Goal: Obtain resource: Download file/media

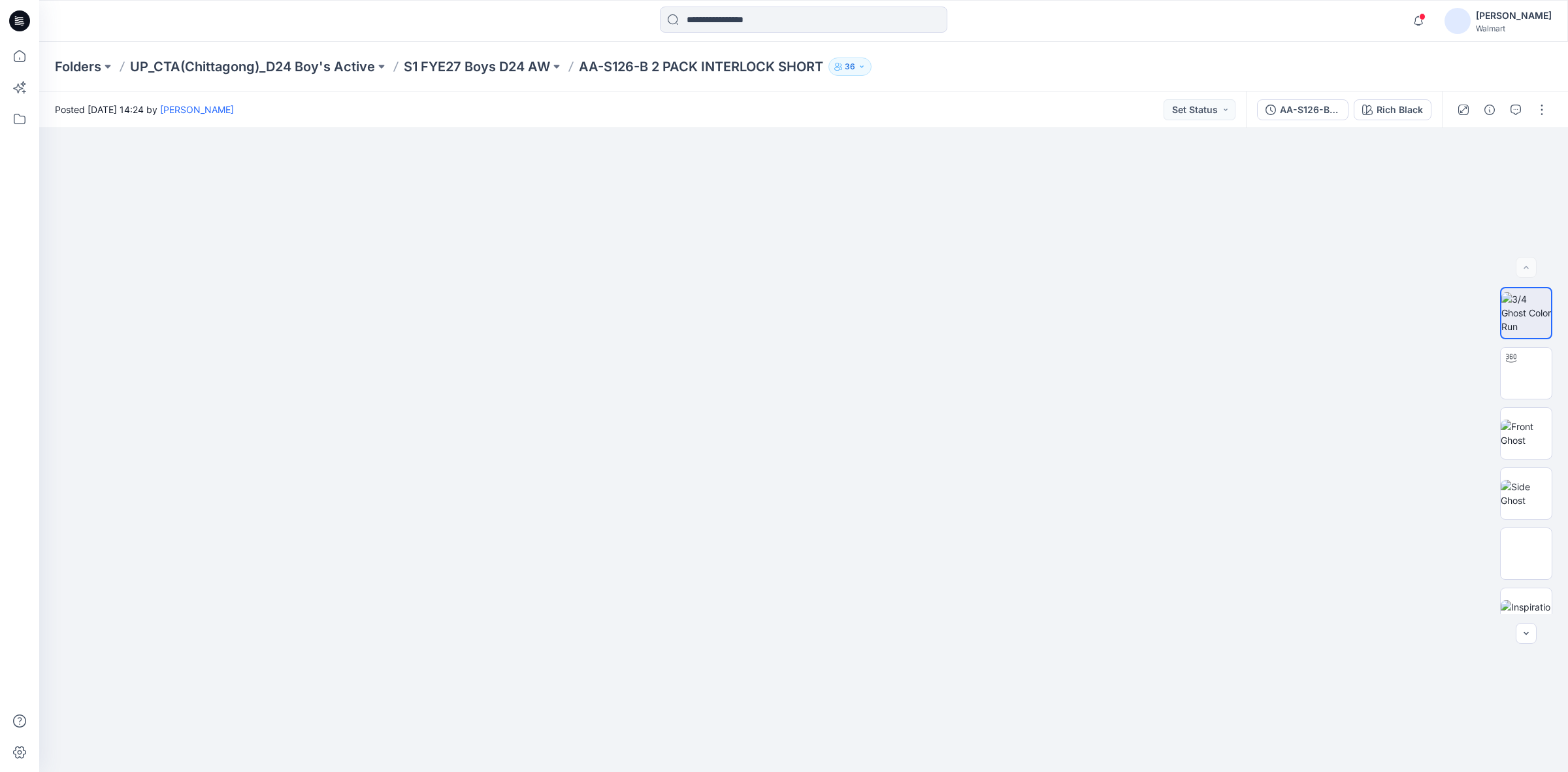
click at [23, 25] on icon at bounding box center [19, 21] width 21 height 21
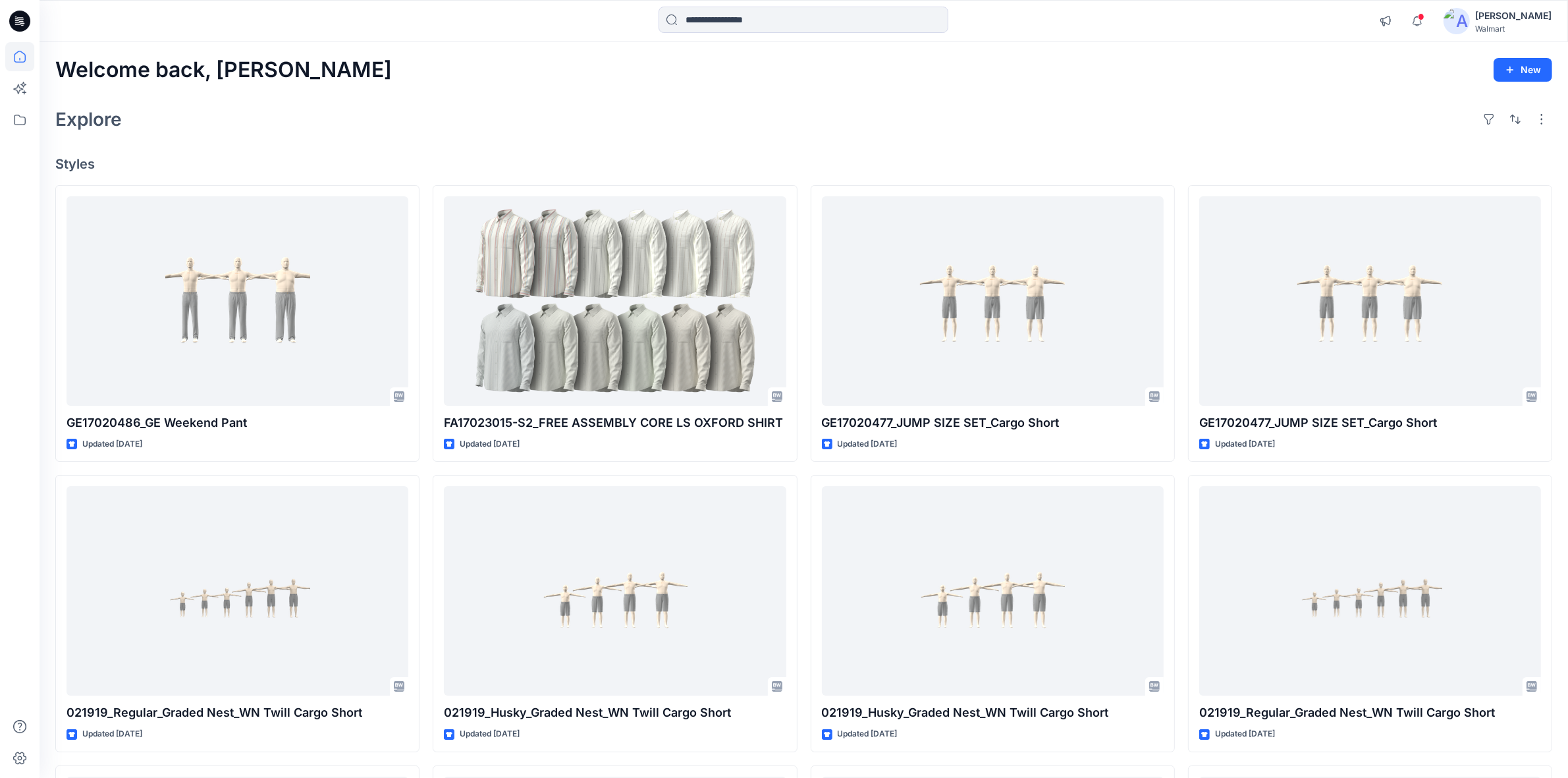
click at [458, 107] on div "Explore" at bounding box center [803, 119] width 1497 height 32
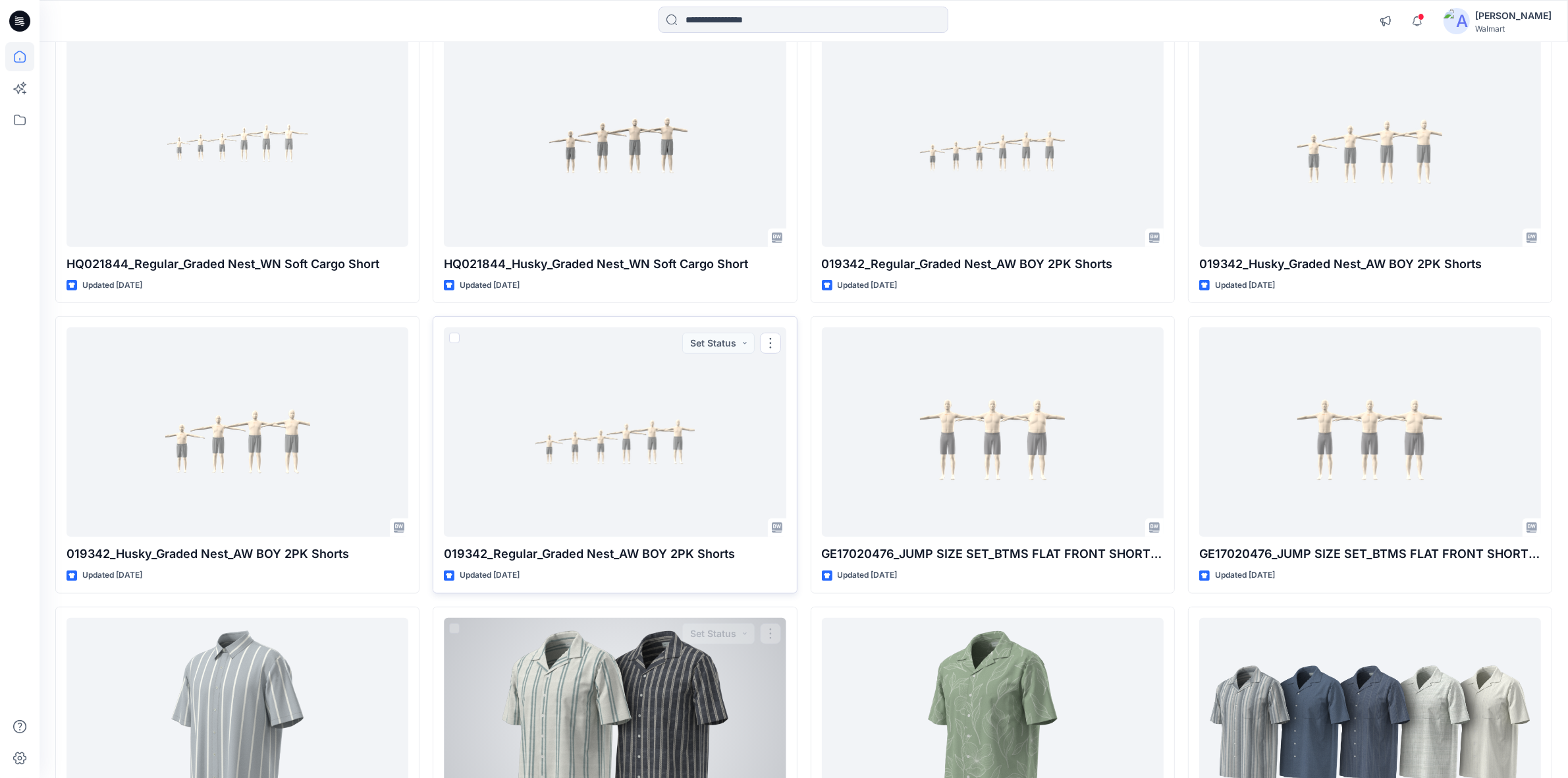
scroll to position [904, 0]
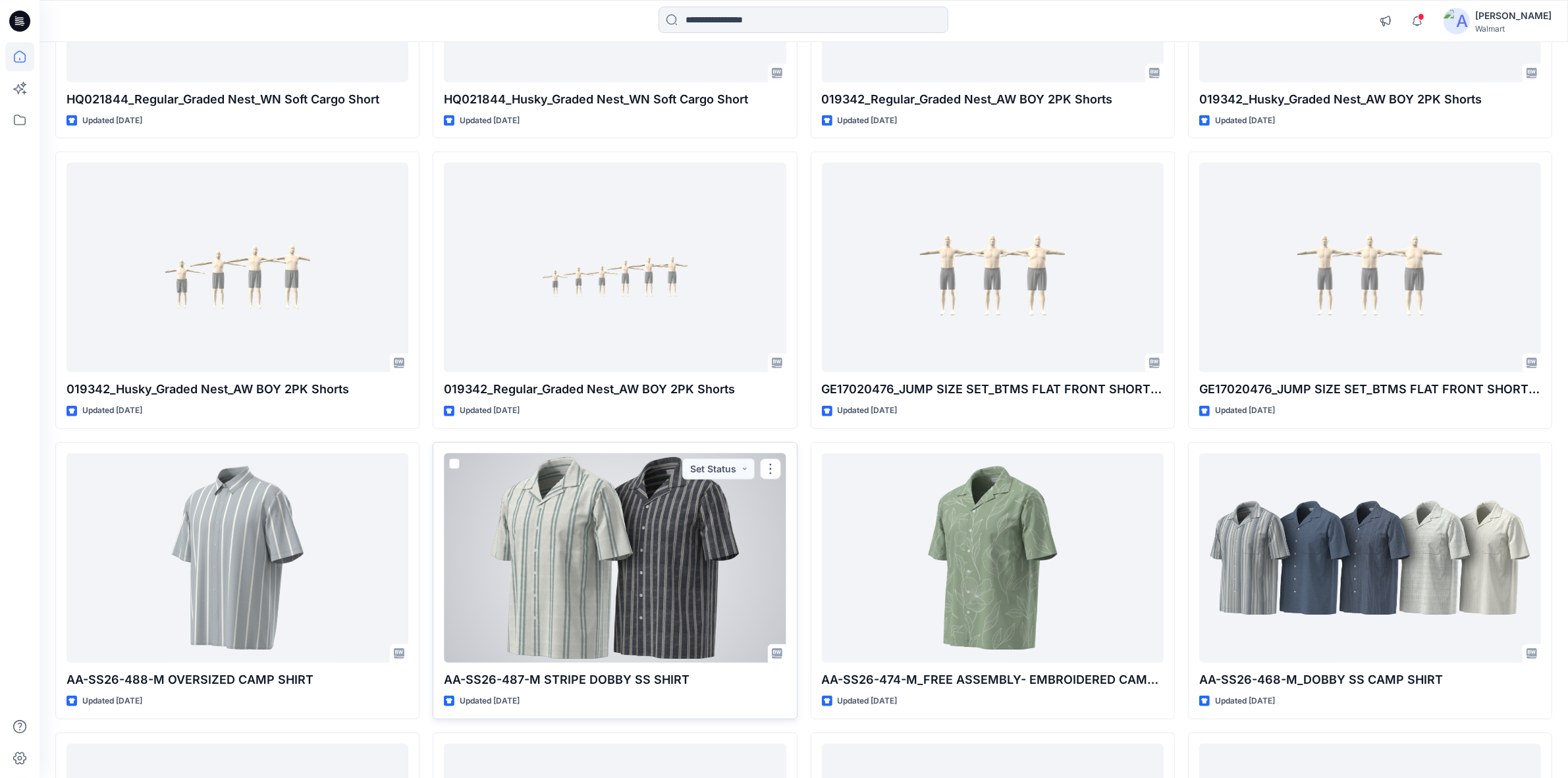
click at [648, 540] on div at bounding box center [615, 557] width 342 height 210
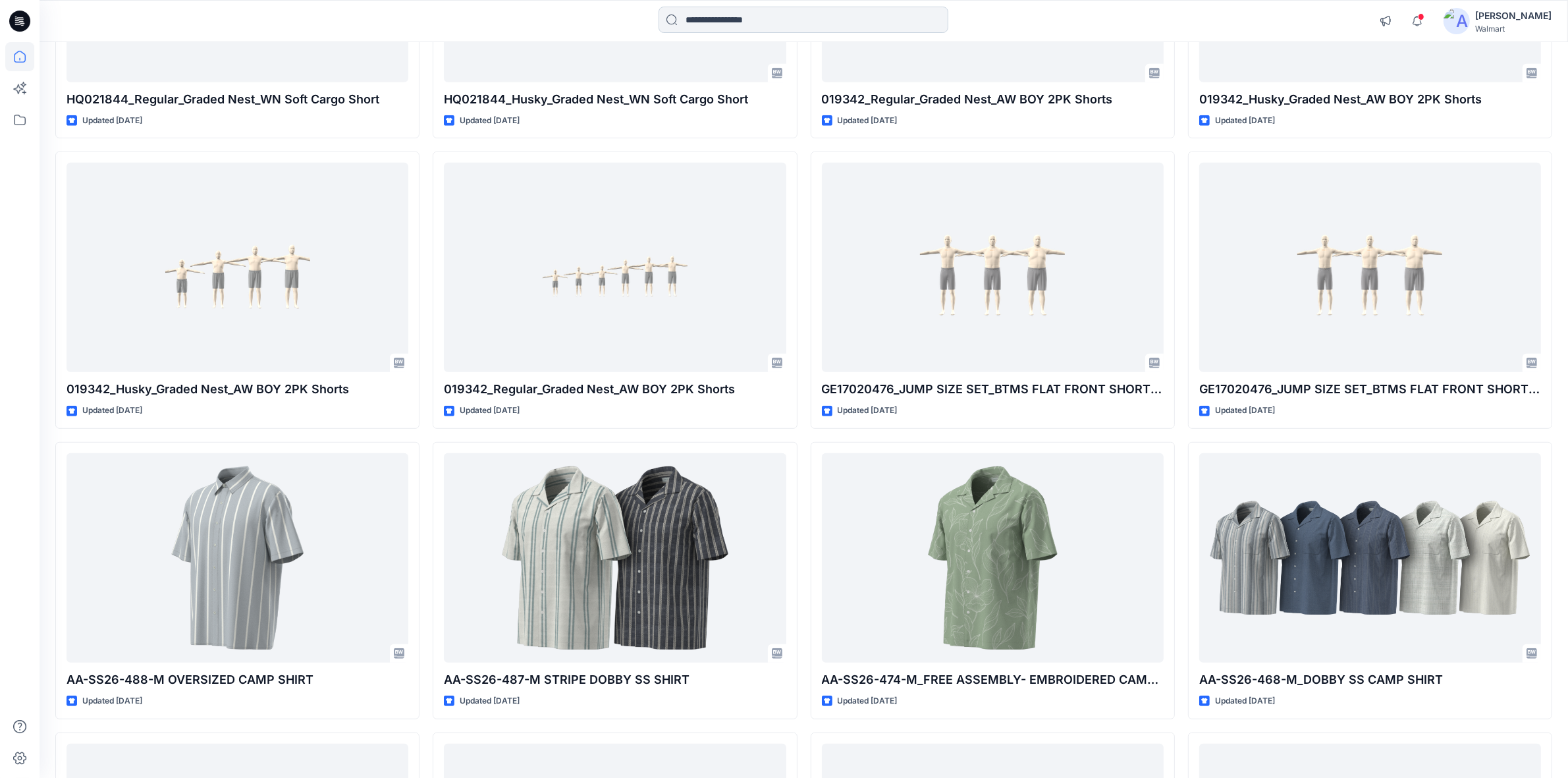
click at [726, 23] on input at bounding box center [803, 19] width 290 height 27
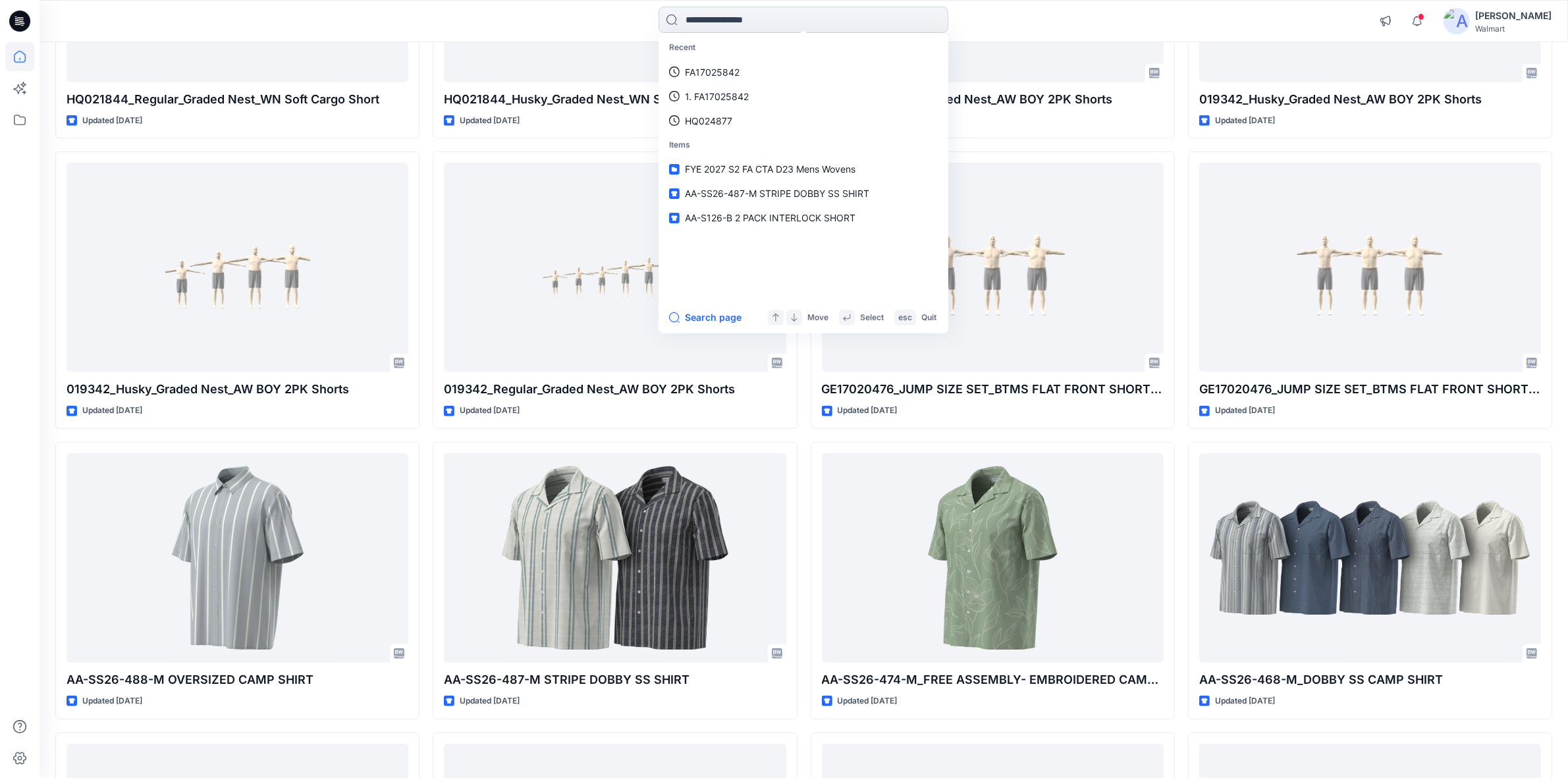
paste input "**********"
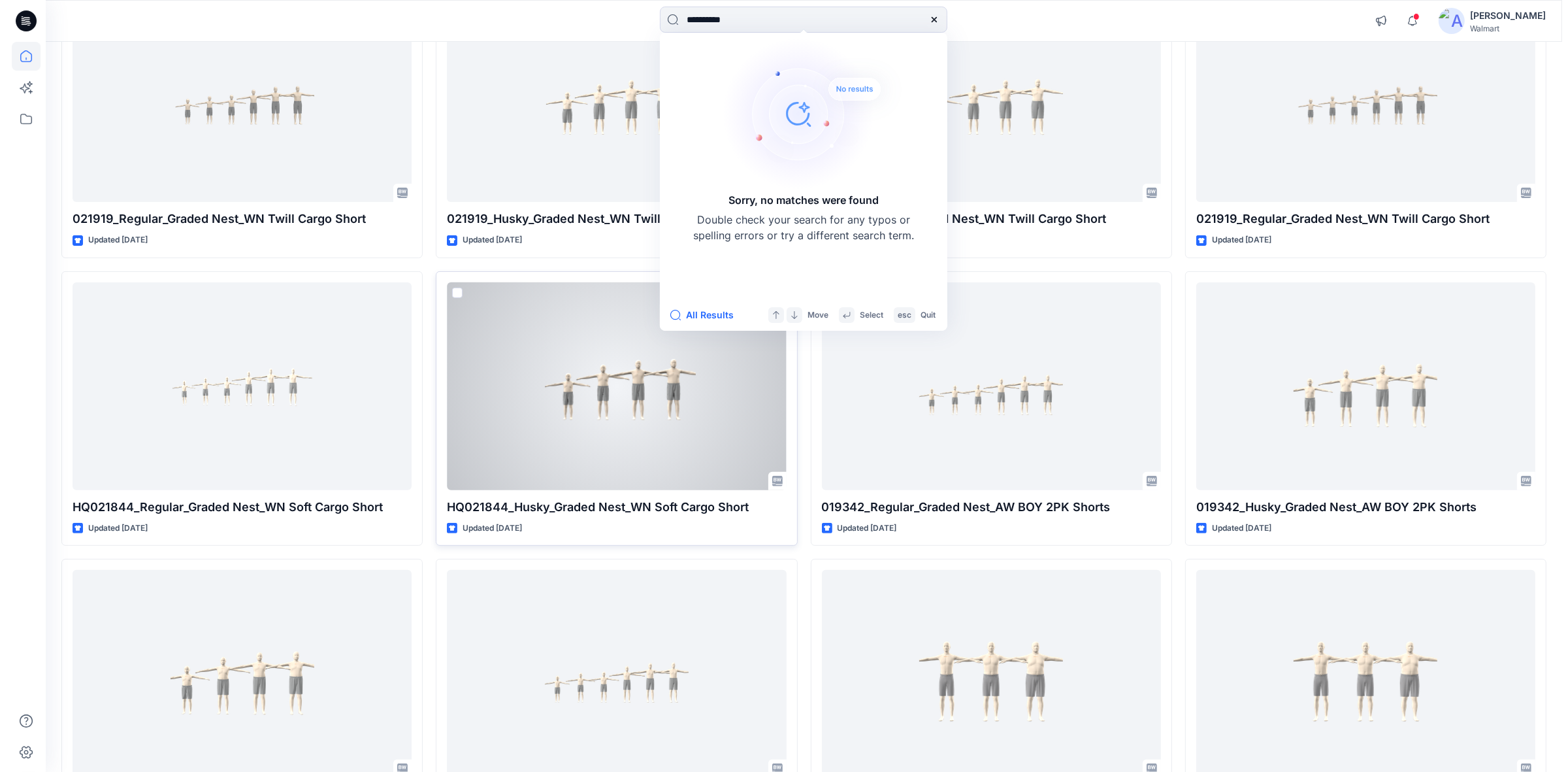
scroll to position [0, 0]
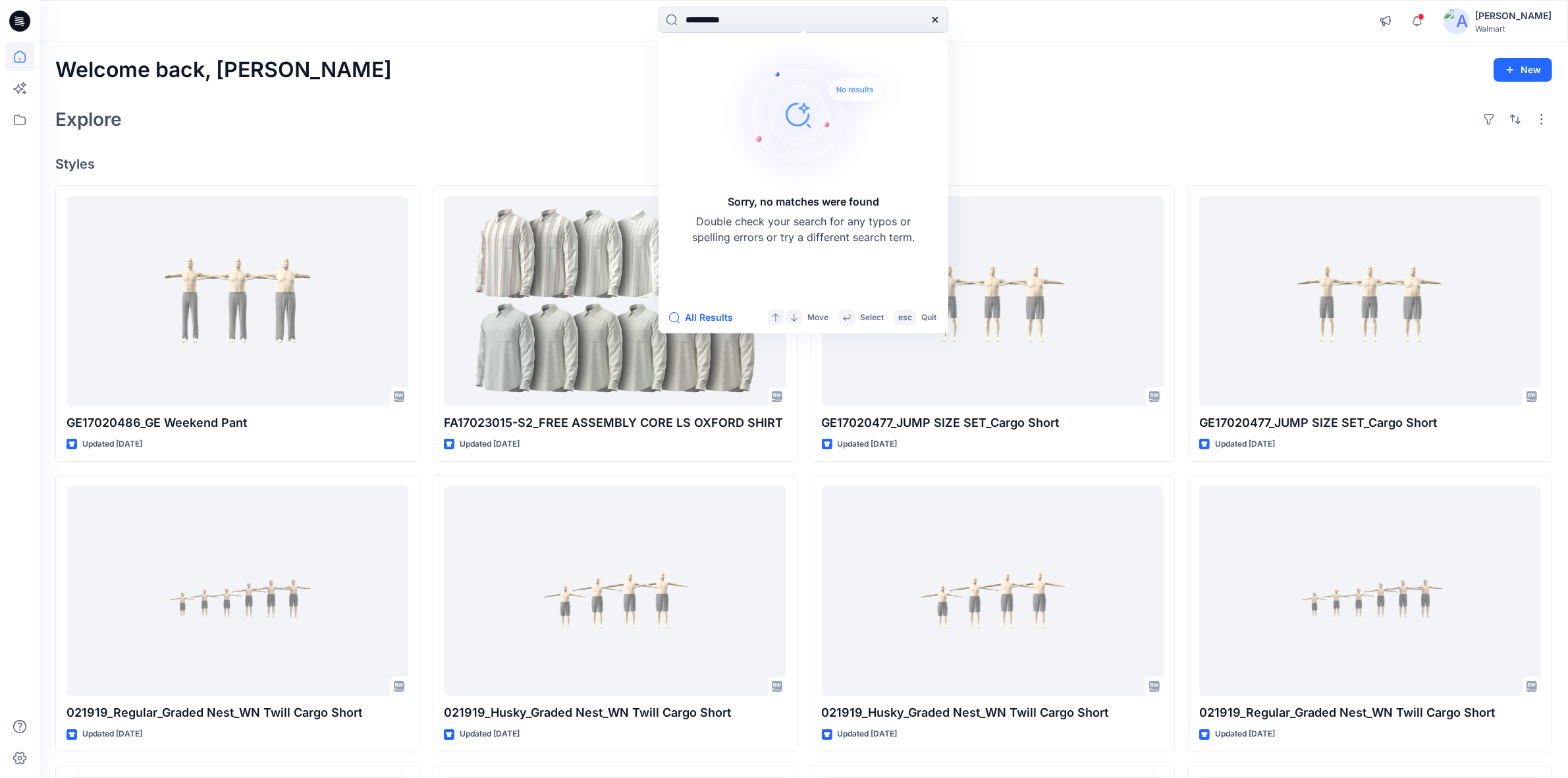
type input "**********"
drag, startPoint x: 479, startPoint y: 36, endPoint x: 481, endPoint y: 44, distance: 8.2
click at [479, 36] on div "**********" at bounding box center [803, 21] width 1528 height 42
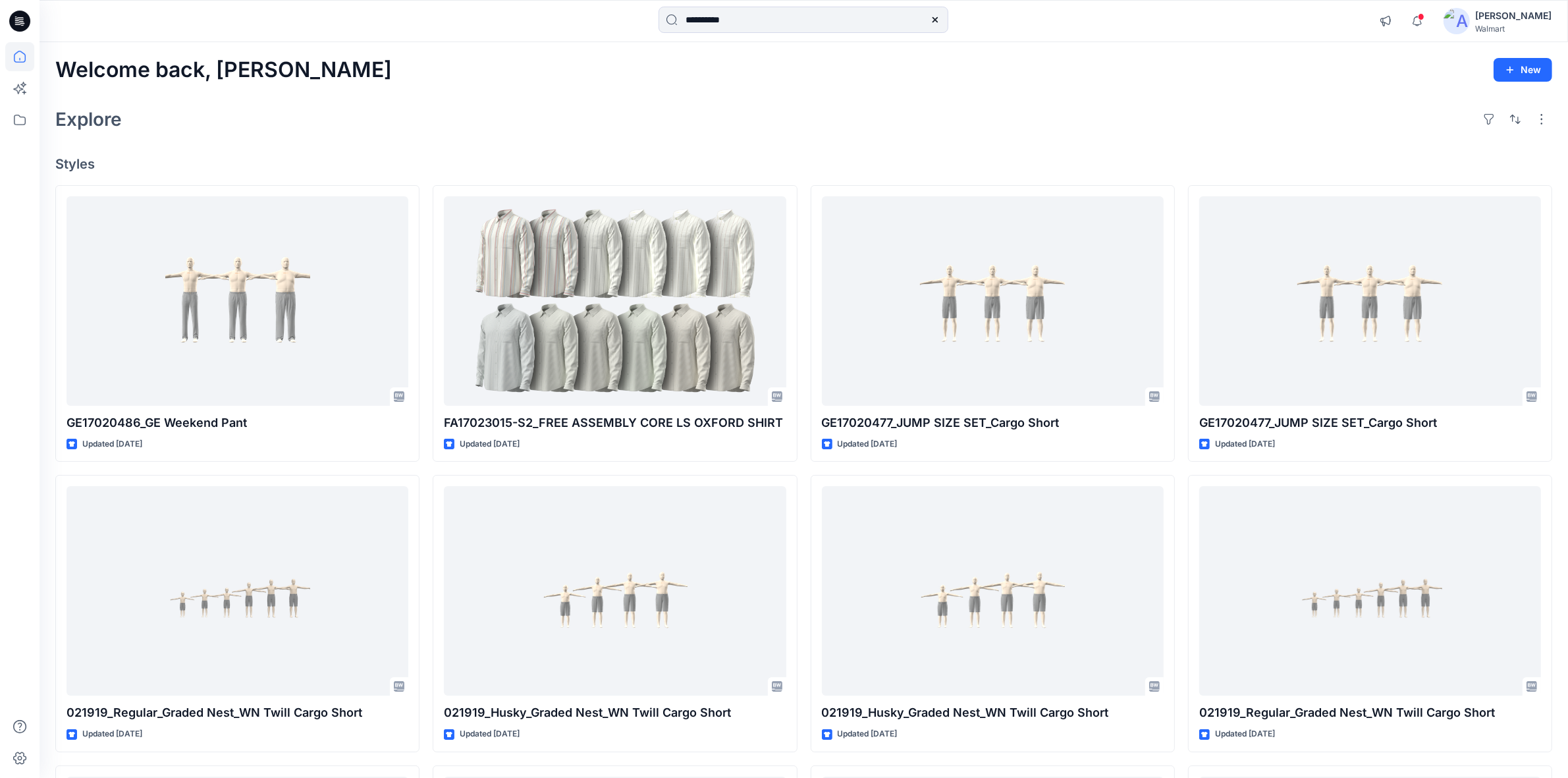
click at [930, 18] on icon at bounding box center [935, 20] width 11 height 11
click at [765, 71] on div "Welcome back, Shabbir New" at bounding box center [803, 69] width 1497 height 24
click at [682, 19] on input at bounding box center [803, 19] width 290 height 27
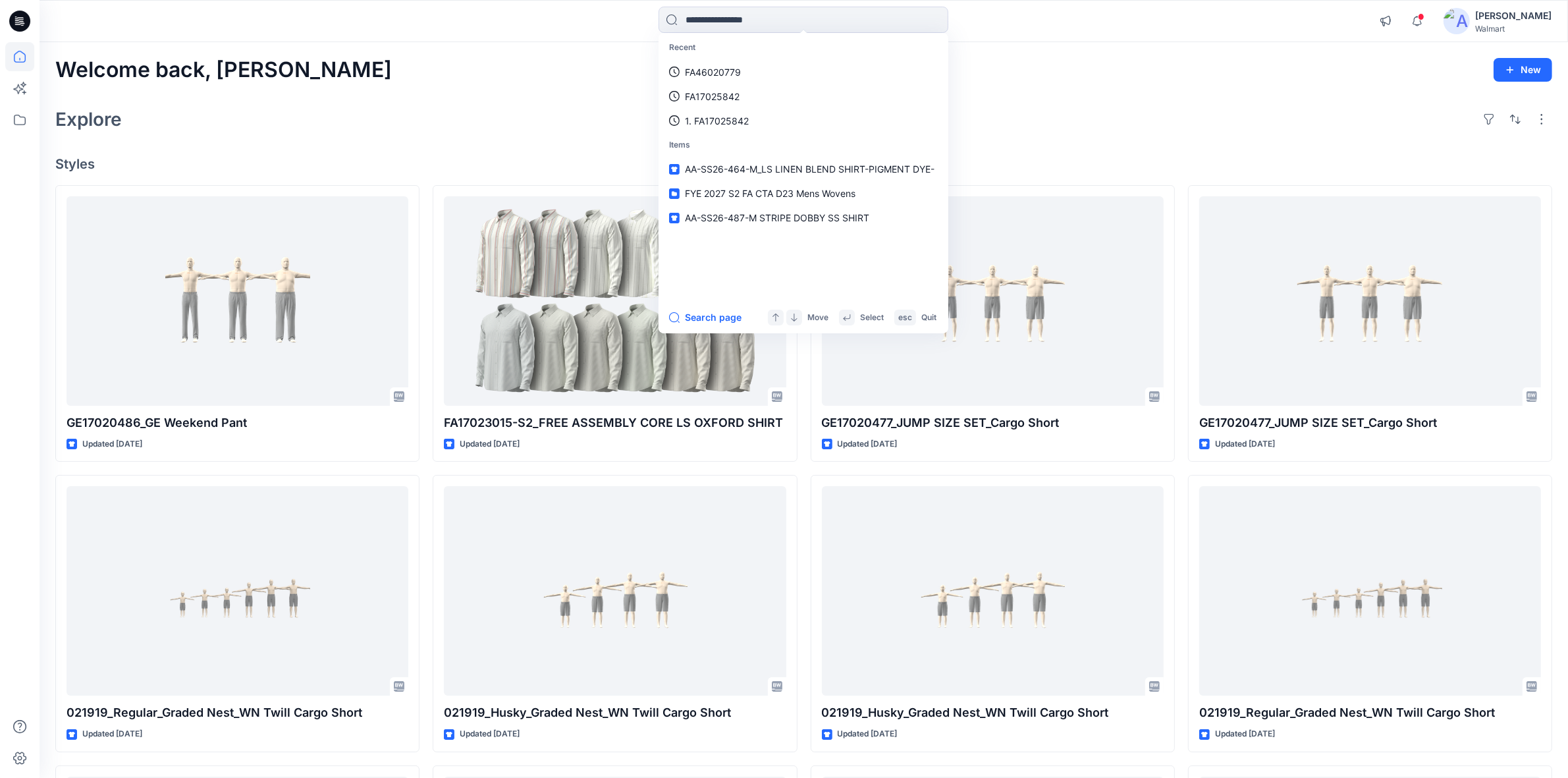
paste input "*********"
type input "*********"
click at [708, 314] on button "All Results" at bounding box center [705, 317] width 72 height 16
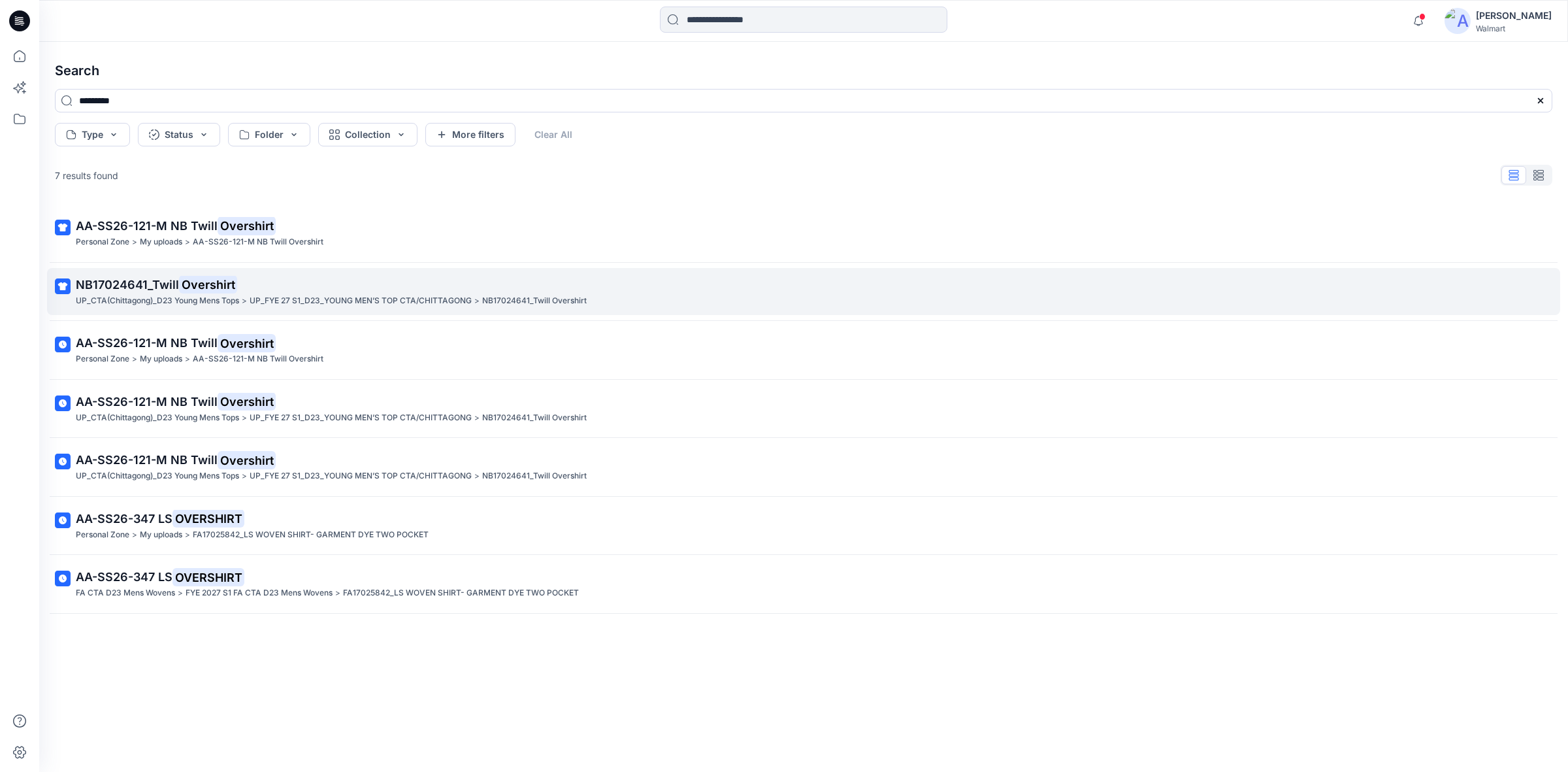
click at [216, 299] on p "UP_CTA(Chittagong)_D23 Young Mens Tops" at bounding box center [157, 301] width 163 height 14
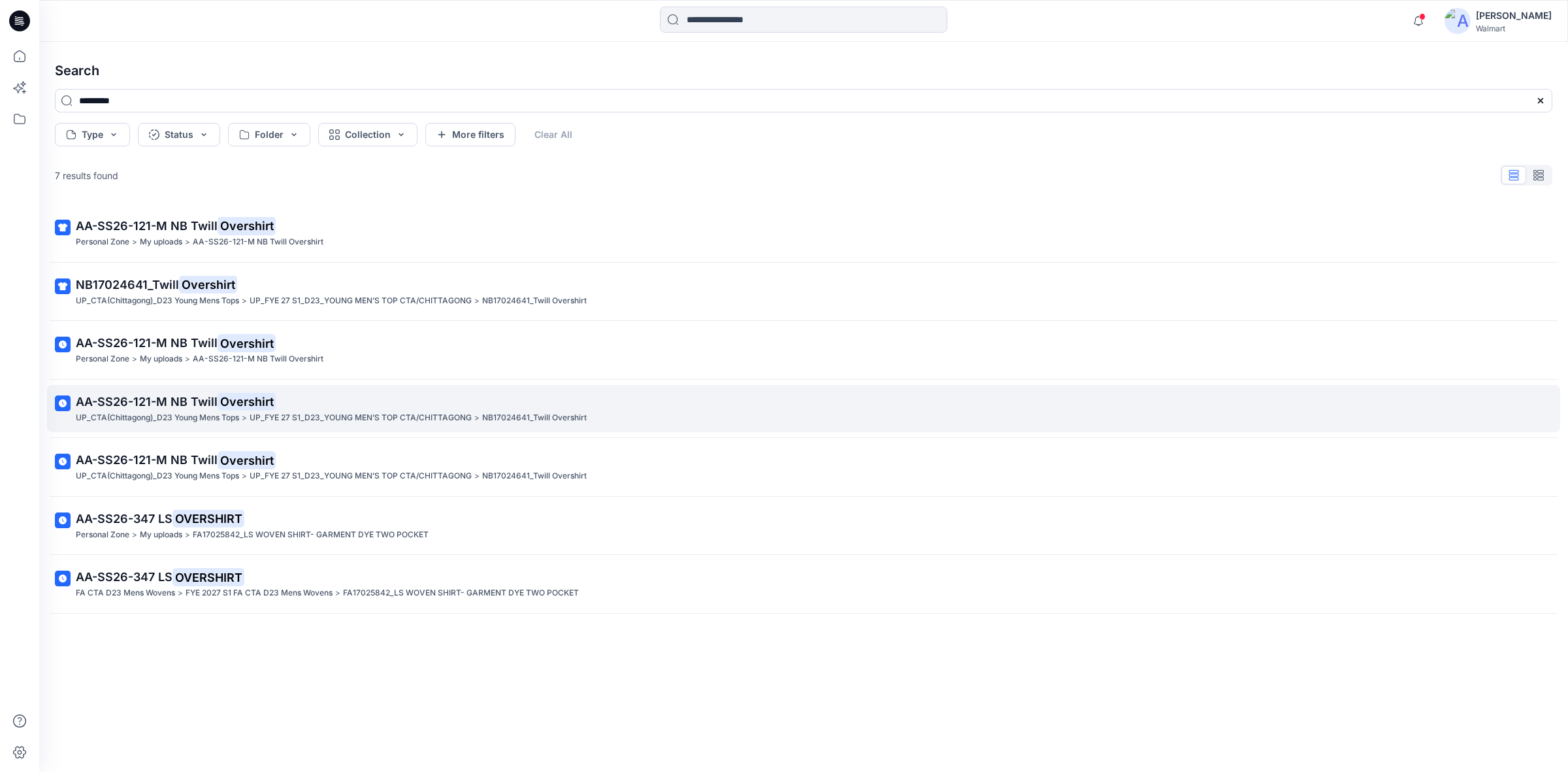
click at [242, 400] on mark "Overshirt" at bounding box center [246, 401] width 58 height 19
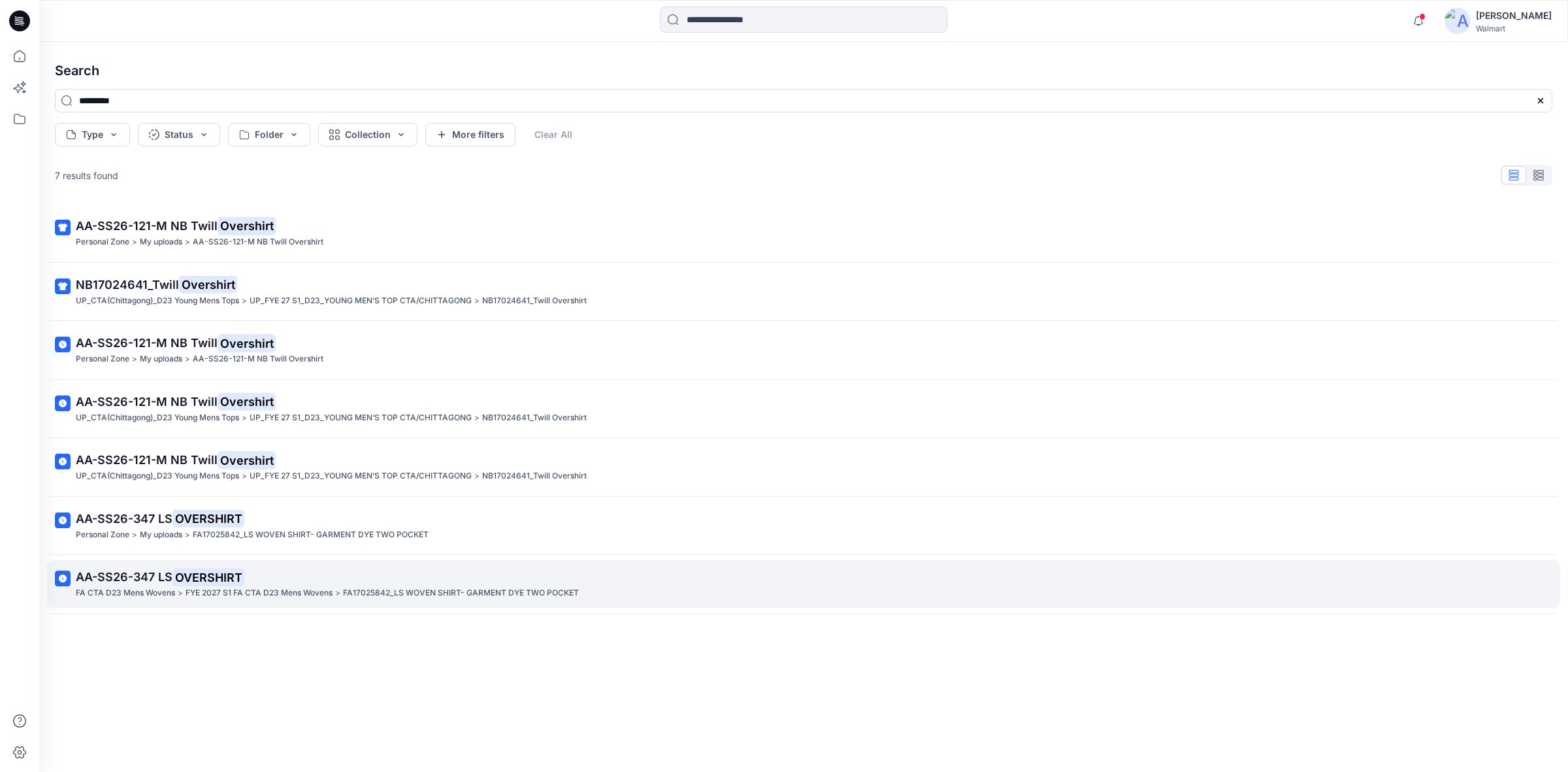
click at [373, 586] on p "AA-SS26-347 LS OVERSHIRT" at bounding box center [802, 577] width 1453 height 19
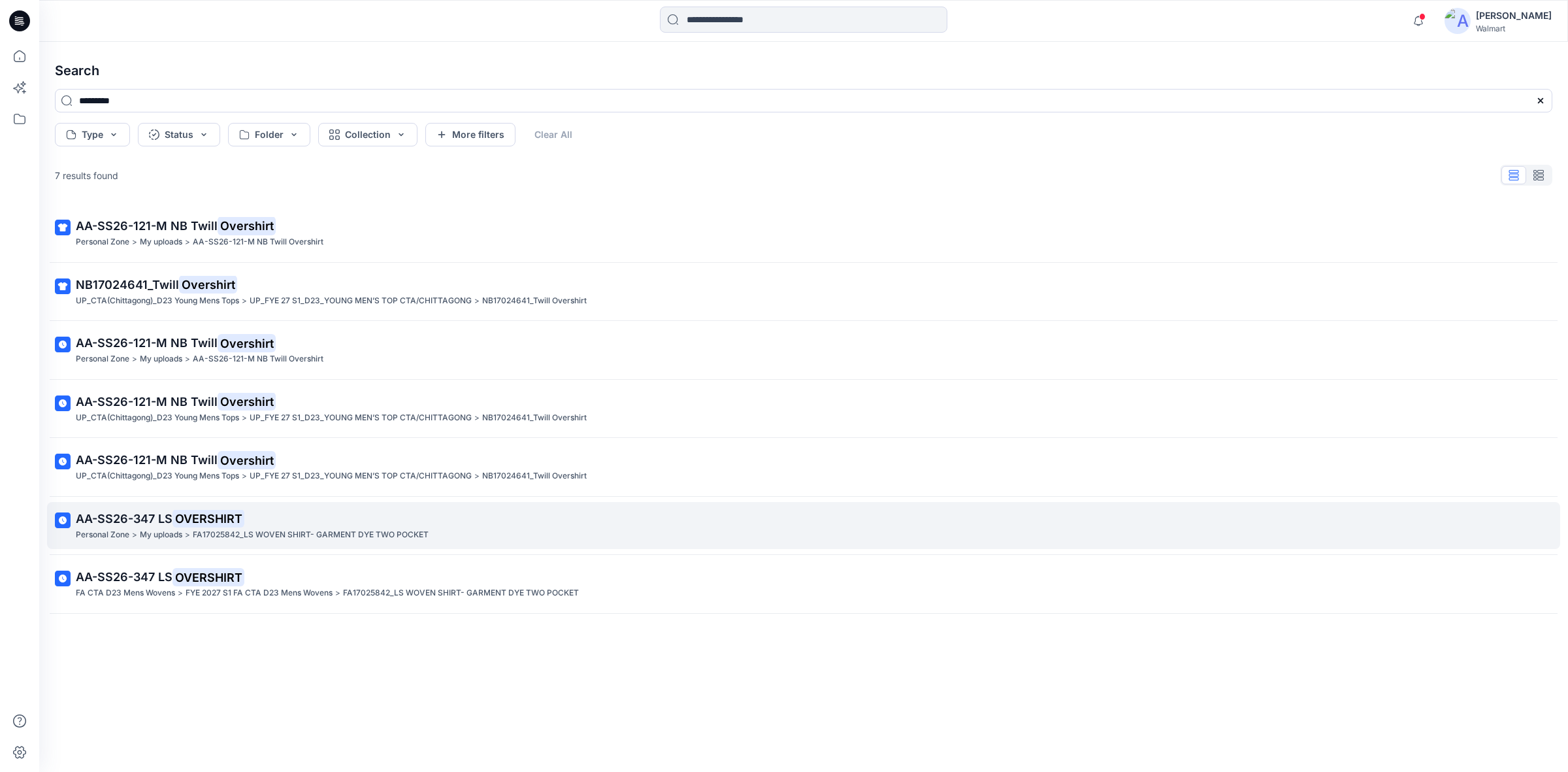
click at [281, 533] on p "FA17025842_LS WOVEN SHIRT- GARMENT DYE TWO POCKET" at bounding box center [310, 535] width 236 height 14
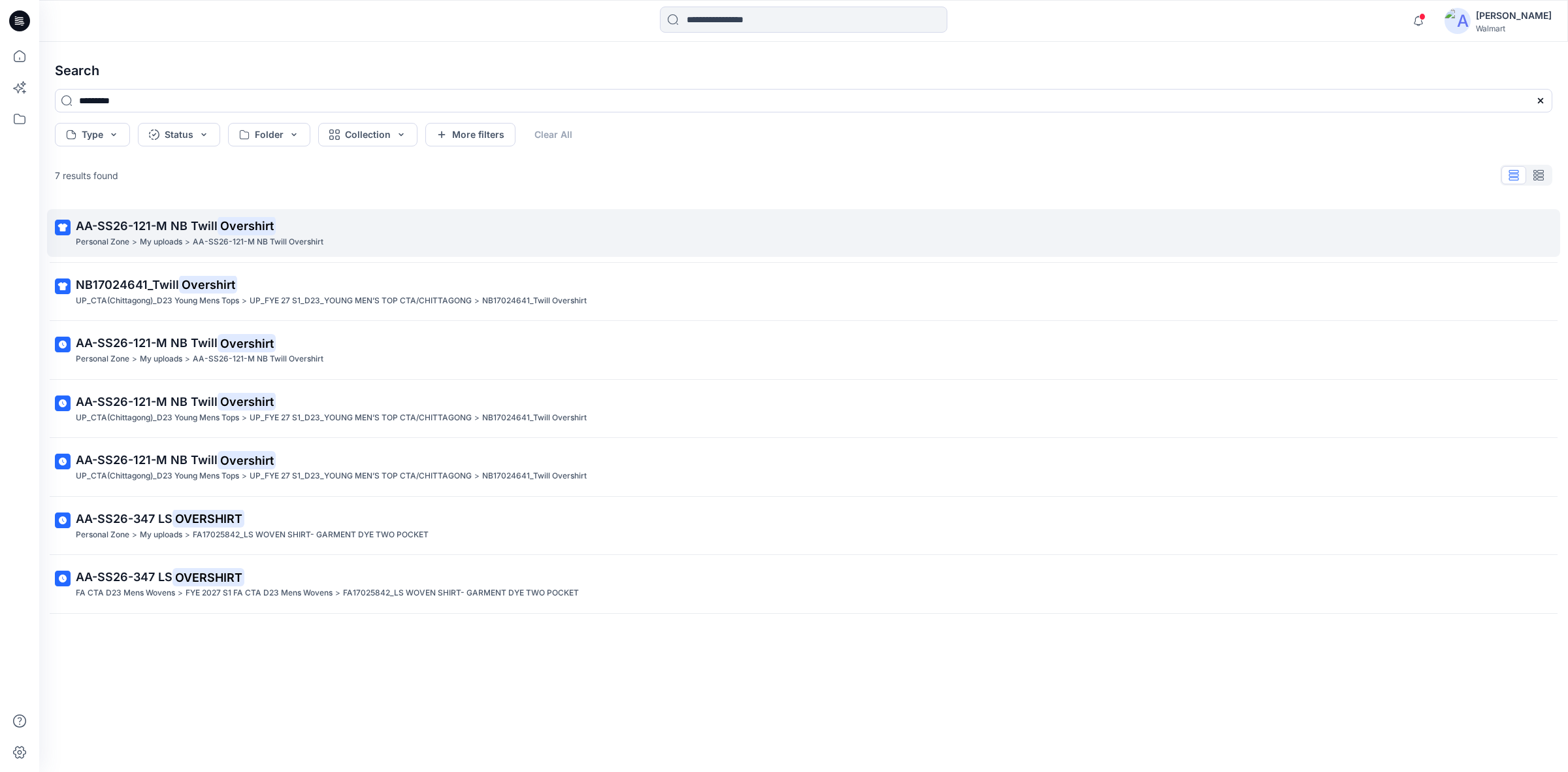
click at [251, 236] on p "AA-SS26-121-M NB Twill Overshirt" at bounding box center [257, 242] width 131 height 14
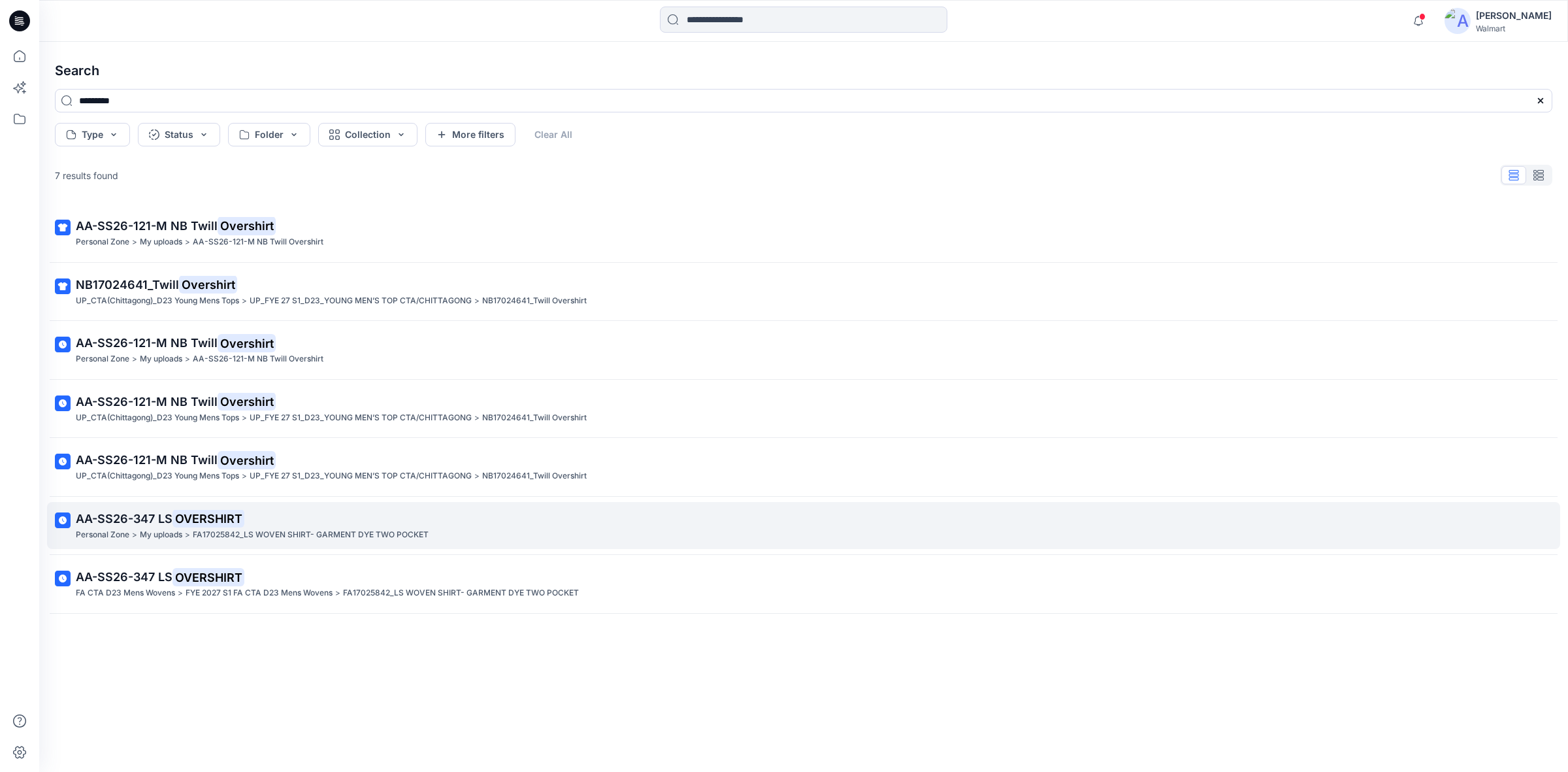
click at [302, 540] on p "FA17025842_LS WOVEN SHIRT- GARMENT DYE TWO POCKET" at bounding box center [310, 535] width 236 height 14
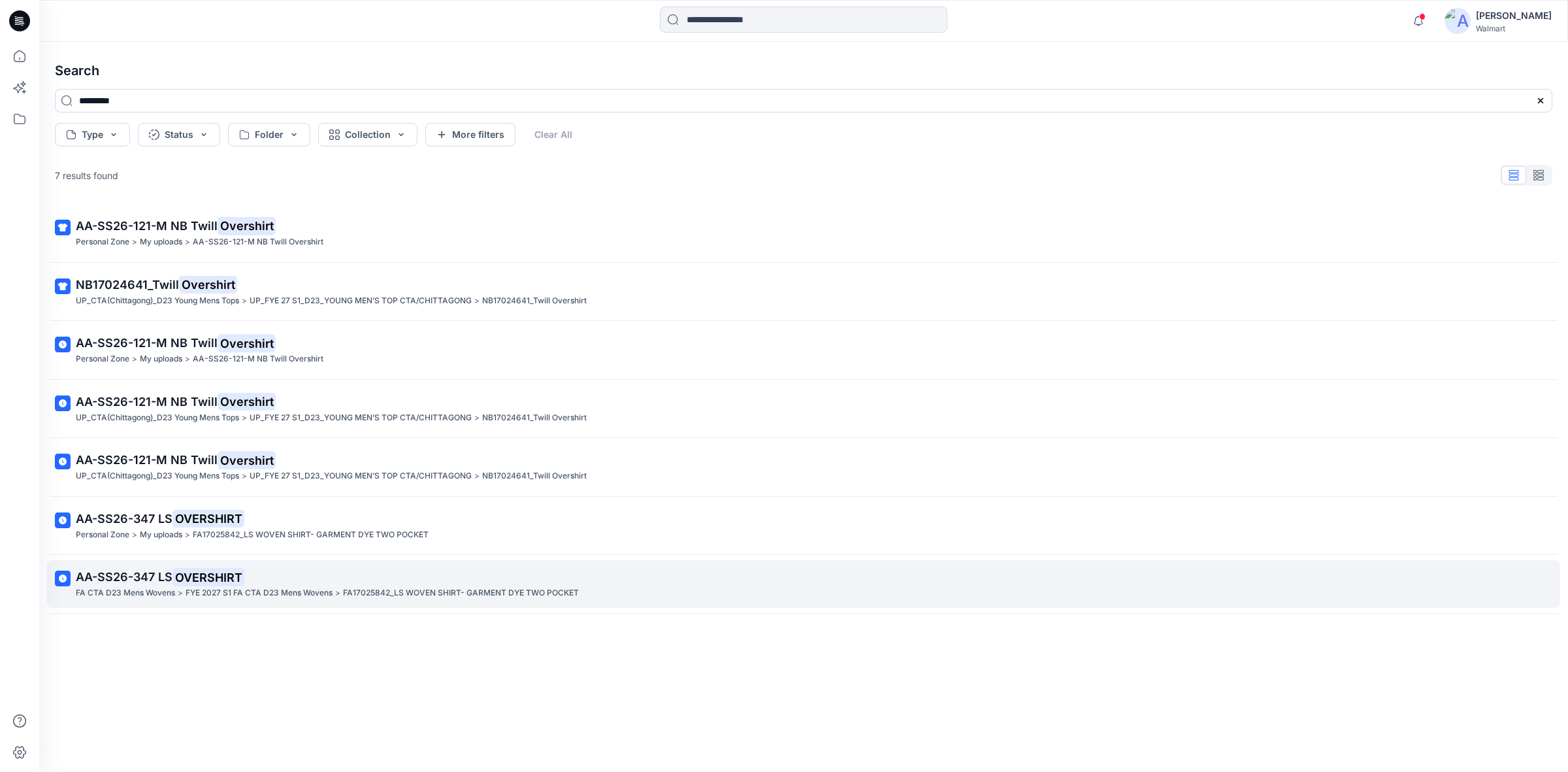
click at [285, 589] on p "FYE 2027 S1 FA CTA D23 Mens Wovens" at bounding box center [259, 593] width 147 height 14
click at [229, 596] on p "FYE 2027 S1 FA CTA D23 Mens Wovens" at bounding box center [259, 593] width 147 height 14
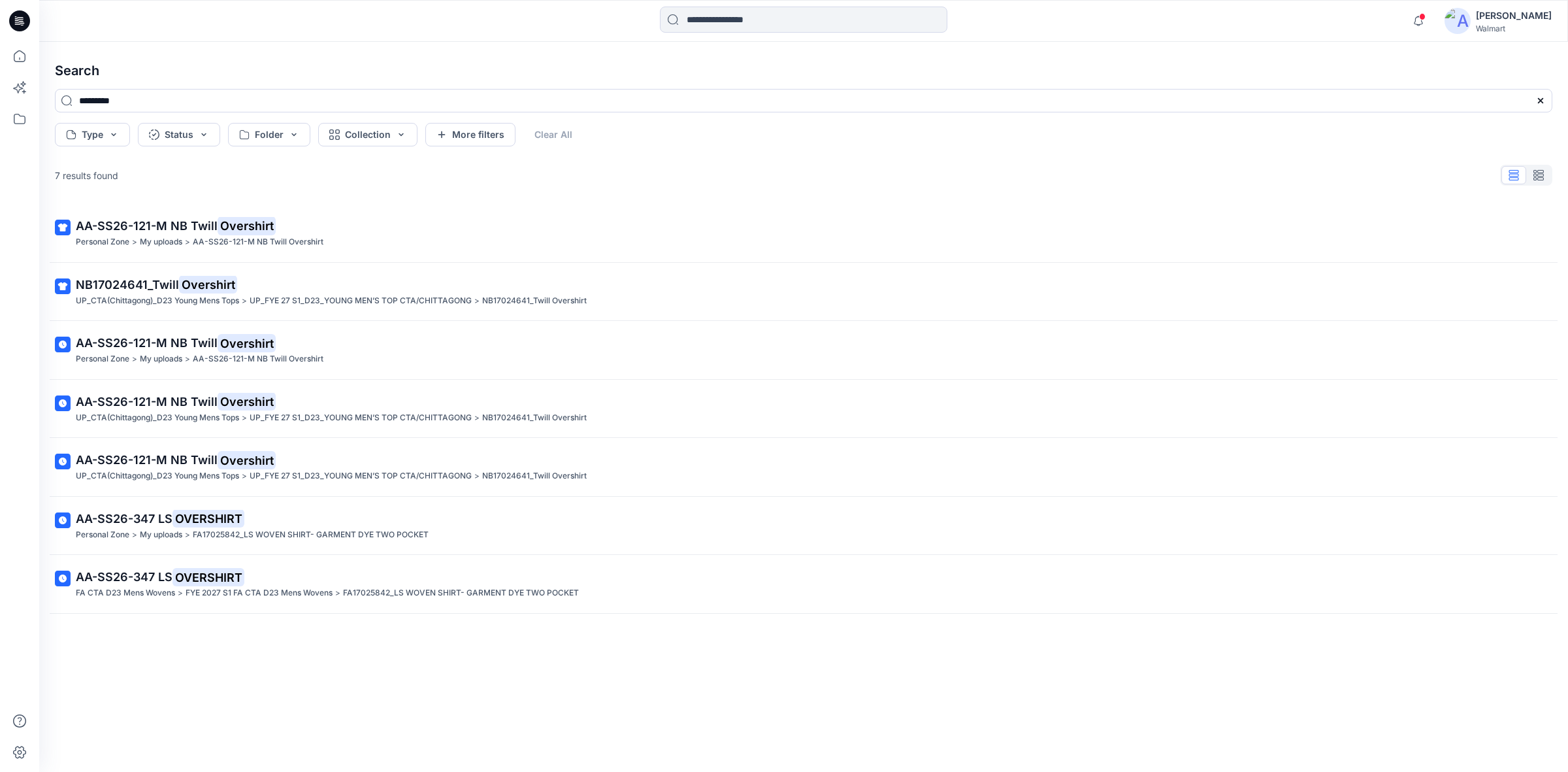
click at [445, 46] on div "Search ********* Type Status Folder Collection More filters Clear All 7 results…" at bounding box center [803, 407] width 1529 height 730
click at [714, 22] on input at bounding box center [803, 19] width 288 height 26
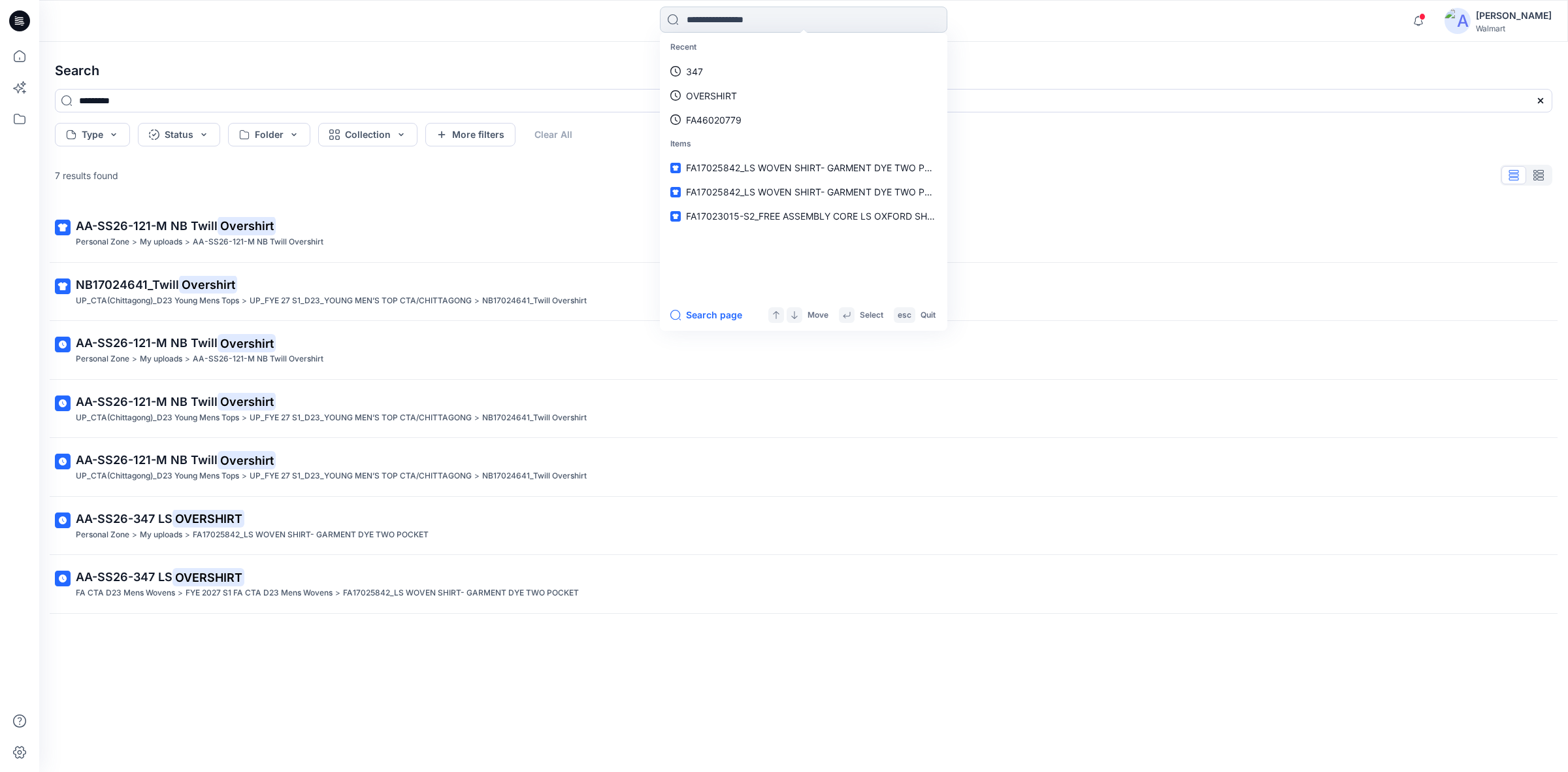
paste input "**********"
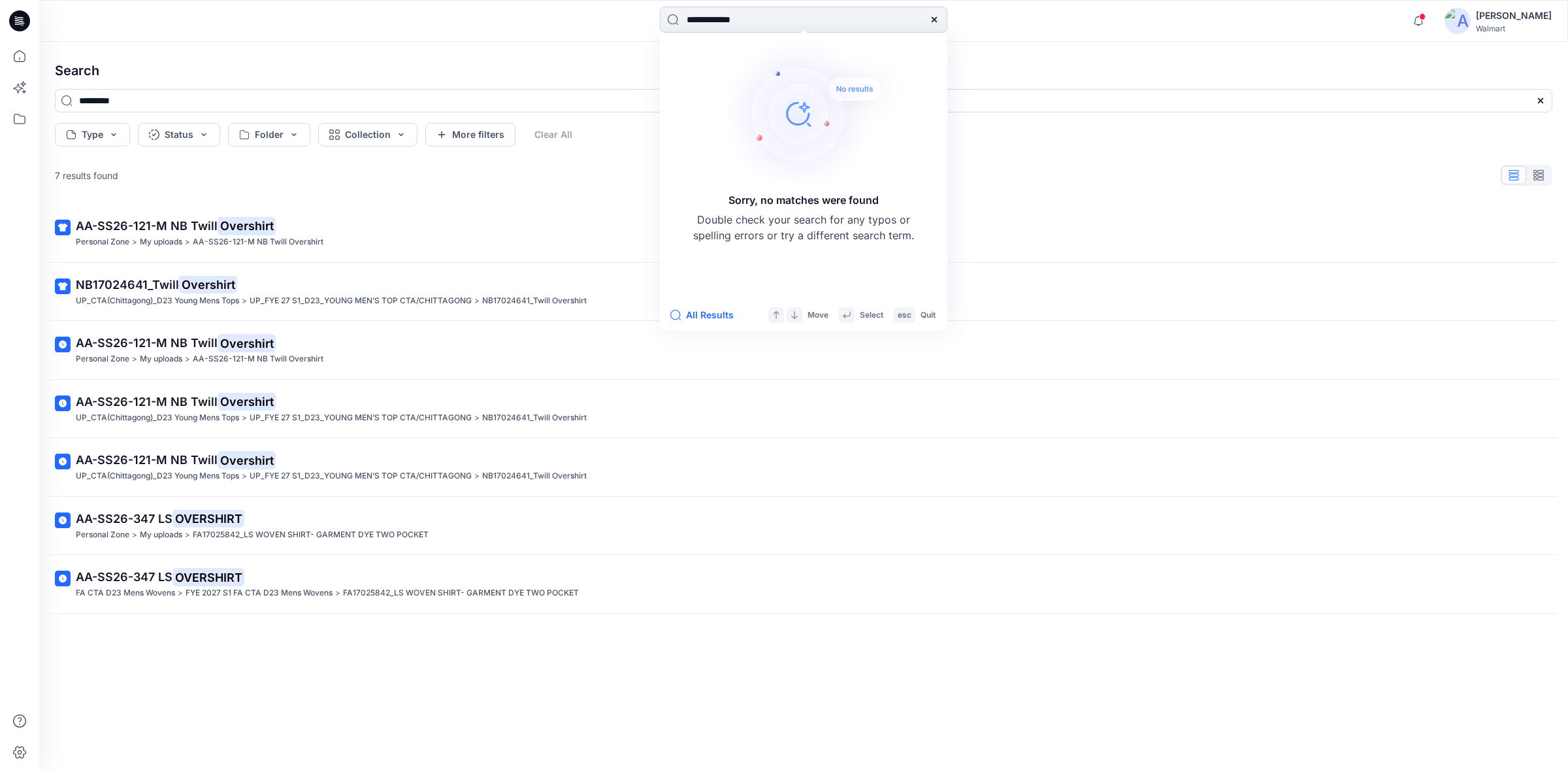
click at [707, 25] on input "**********" at bounding box center [803, 19] width 288 height 26
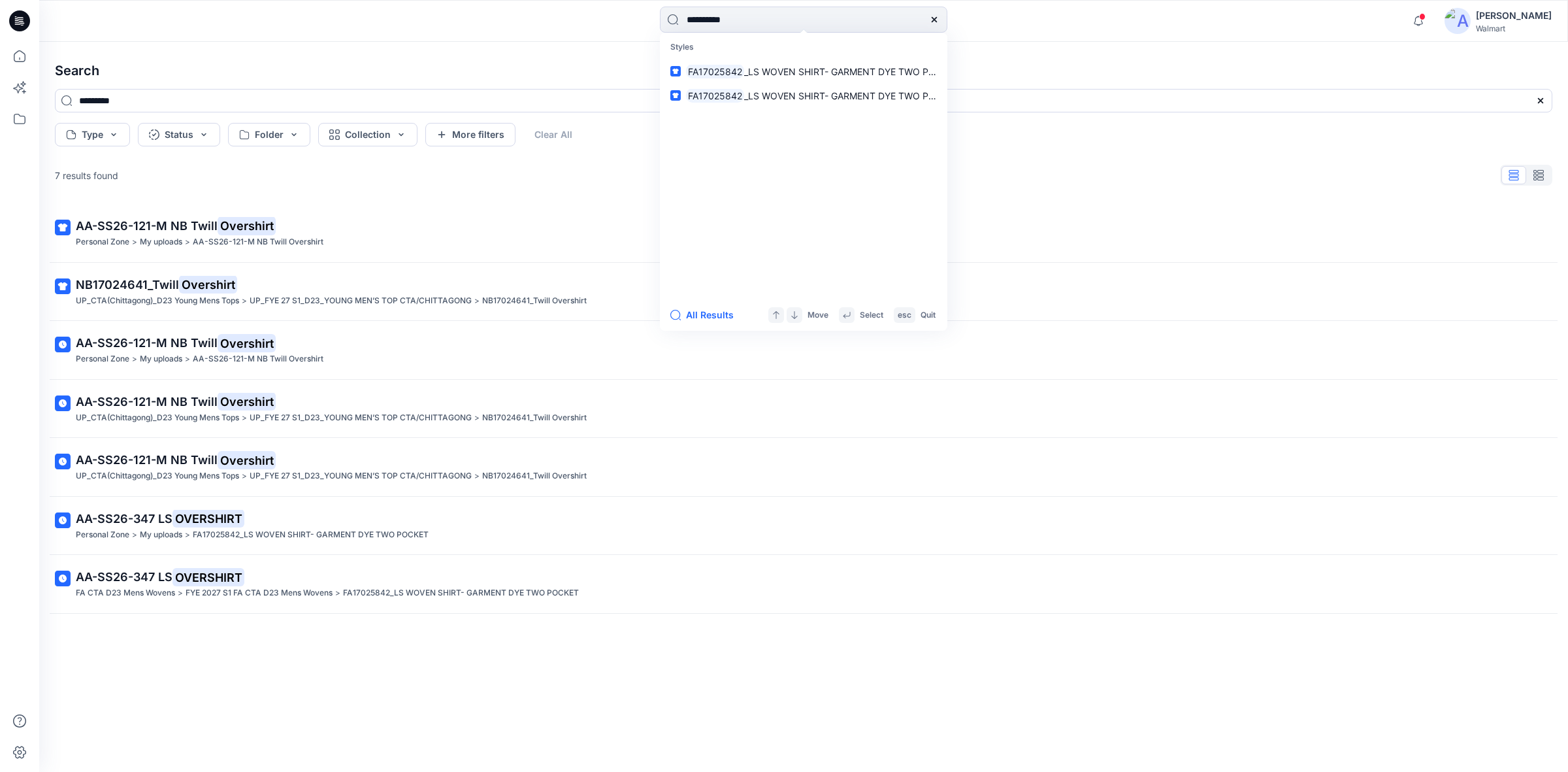
type input "**********"
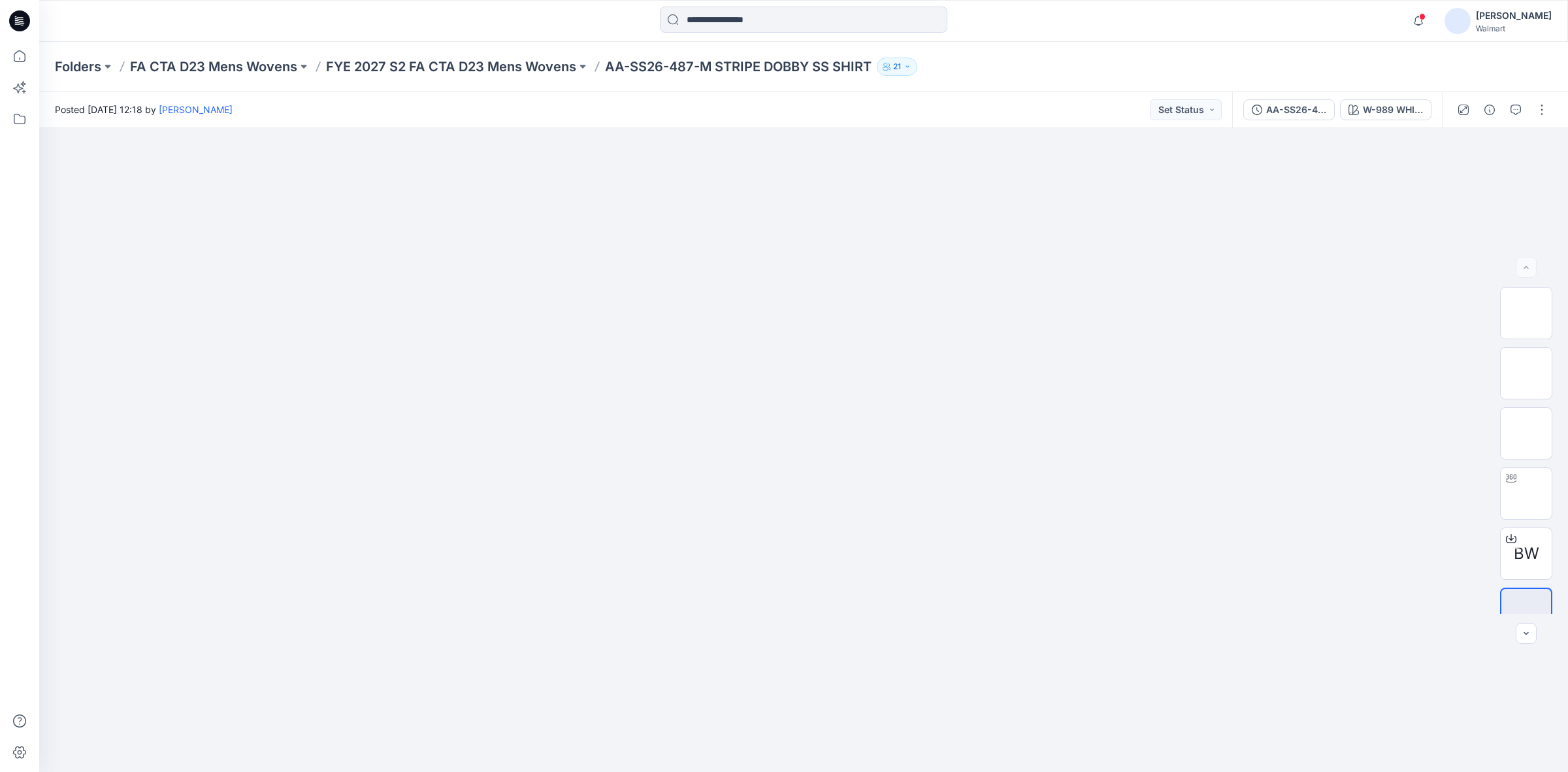
drag, startPoint x: 482, startPoint y: 61, endPoint x: 481, endPoint y: 67, distance: 6.1
click at [482, 61] on p "FYE 2027 S2 FA CTA D23 Mens Wovens" at bounding box center [452, 67] width 251 height 19
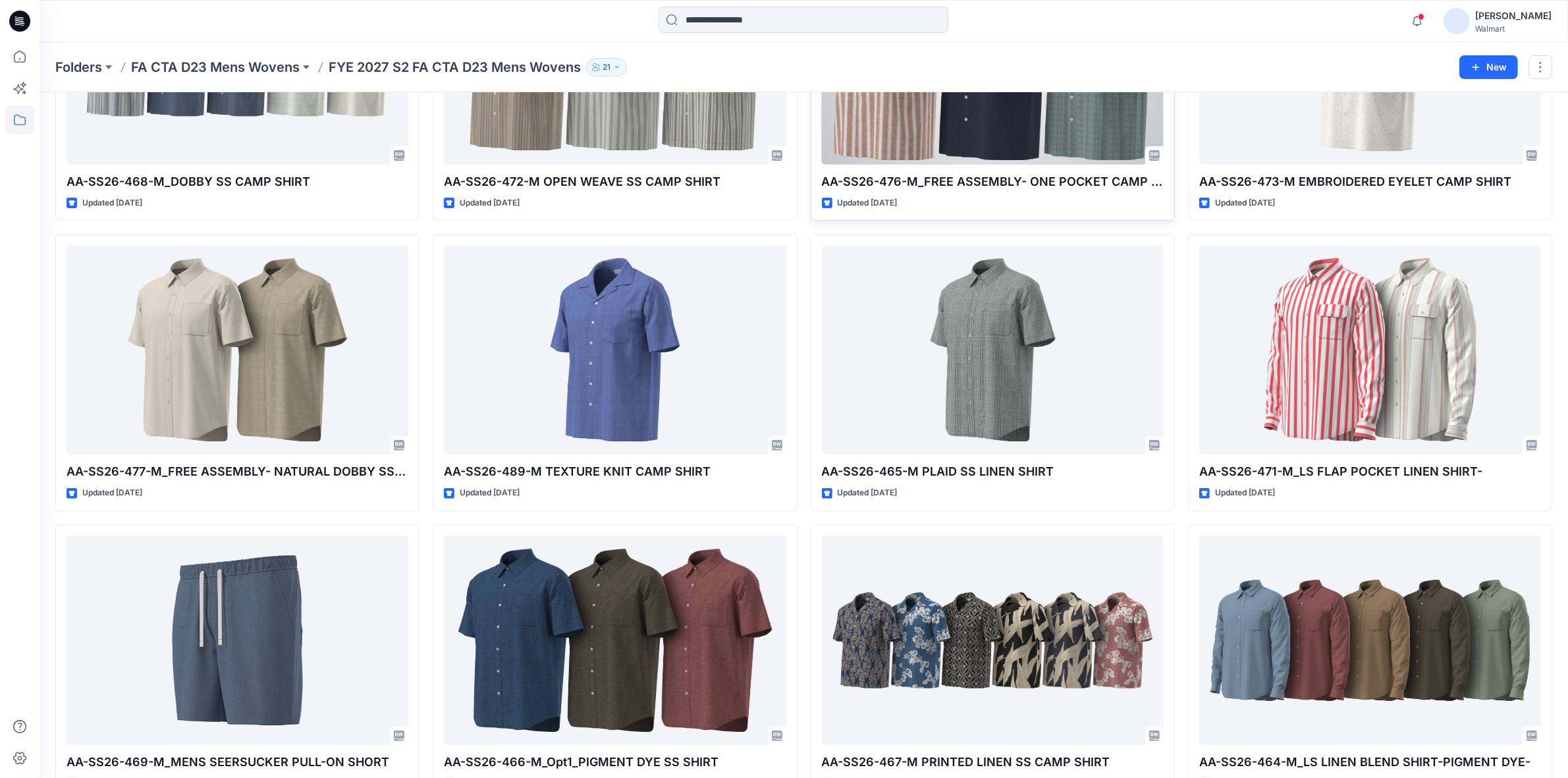
scroll to position [533, 0]
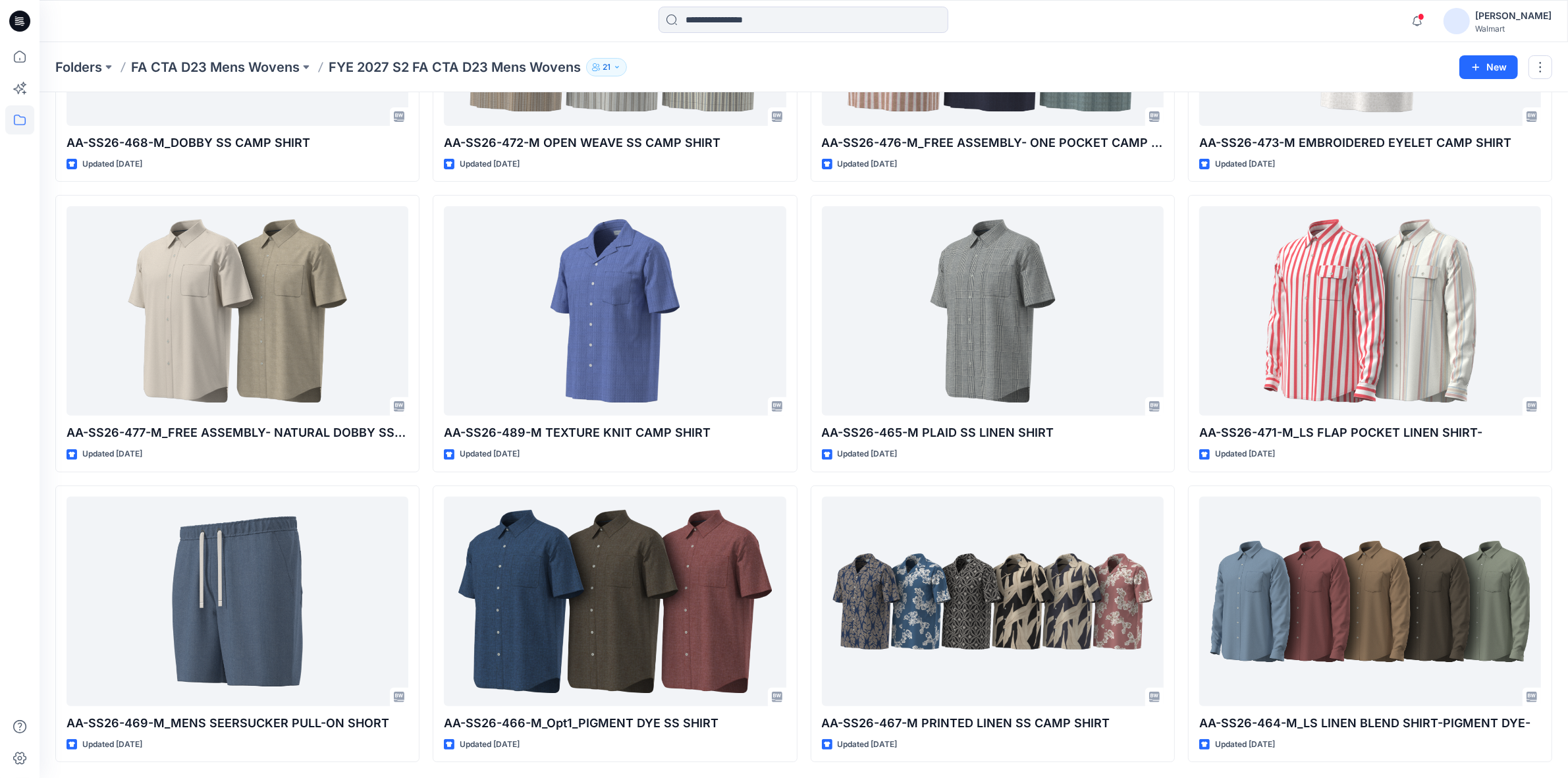
click at [1105, 41] on div "Notifications Your style GE17020486_GE Weekend Pant is ready 1 new Colorways We…" at bounding box center [803, 21] width 1528 height 42
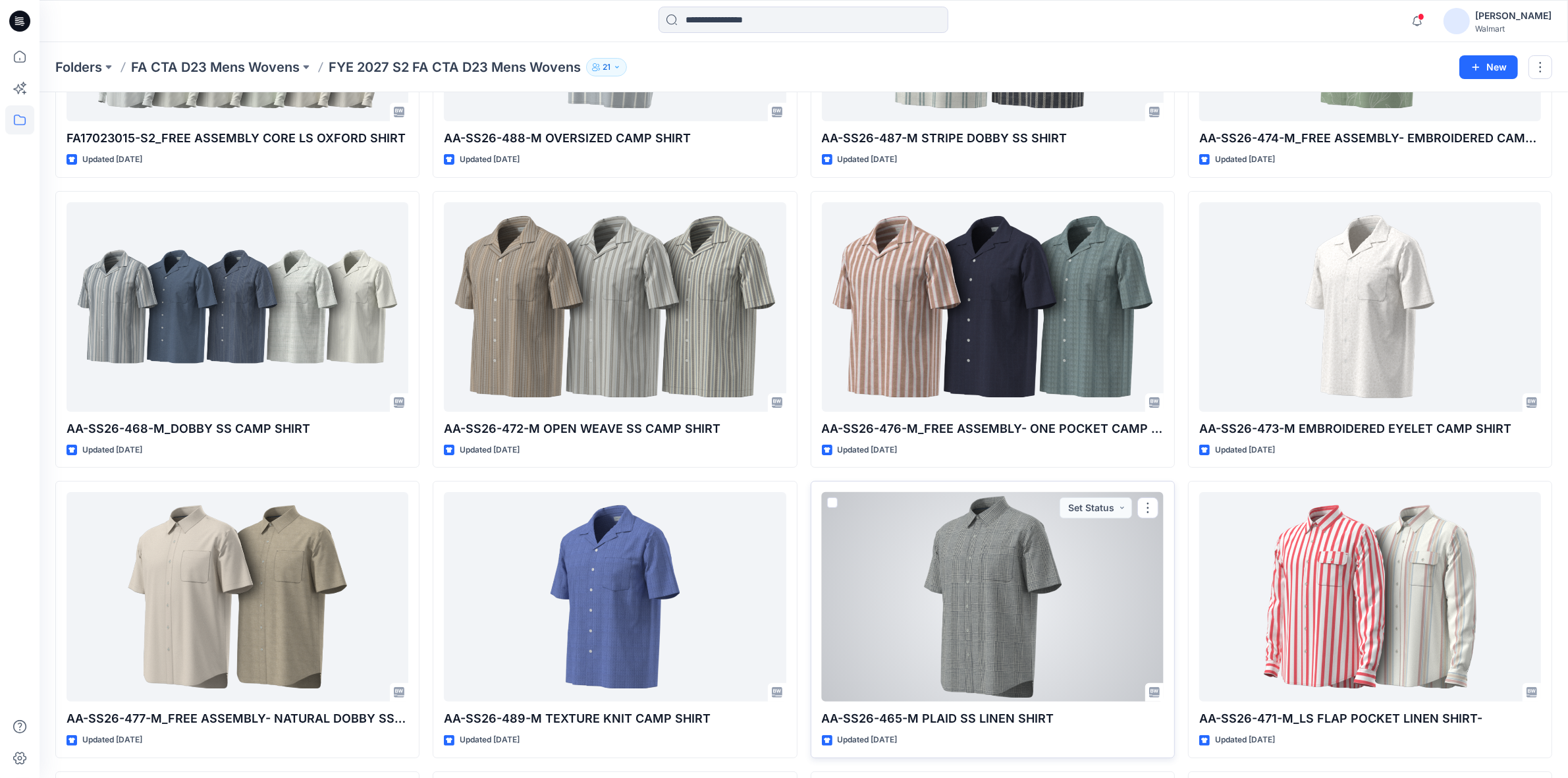
scroll to position [0, 0]
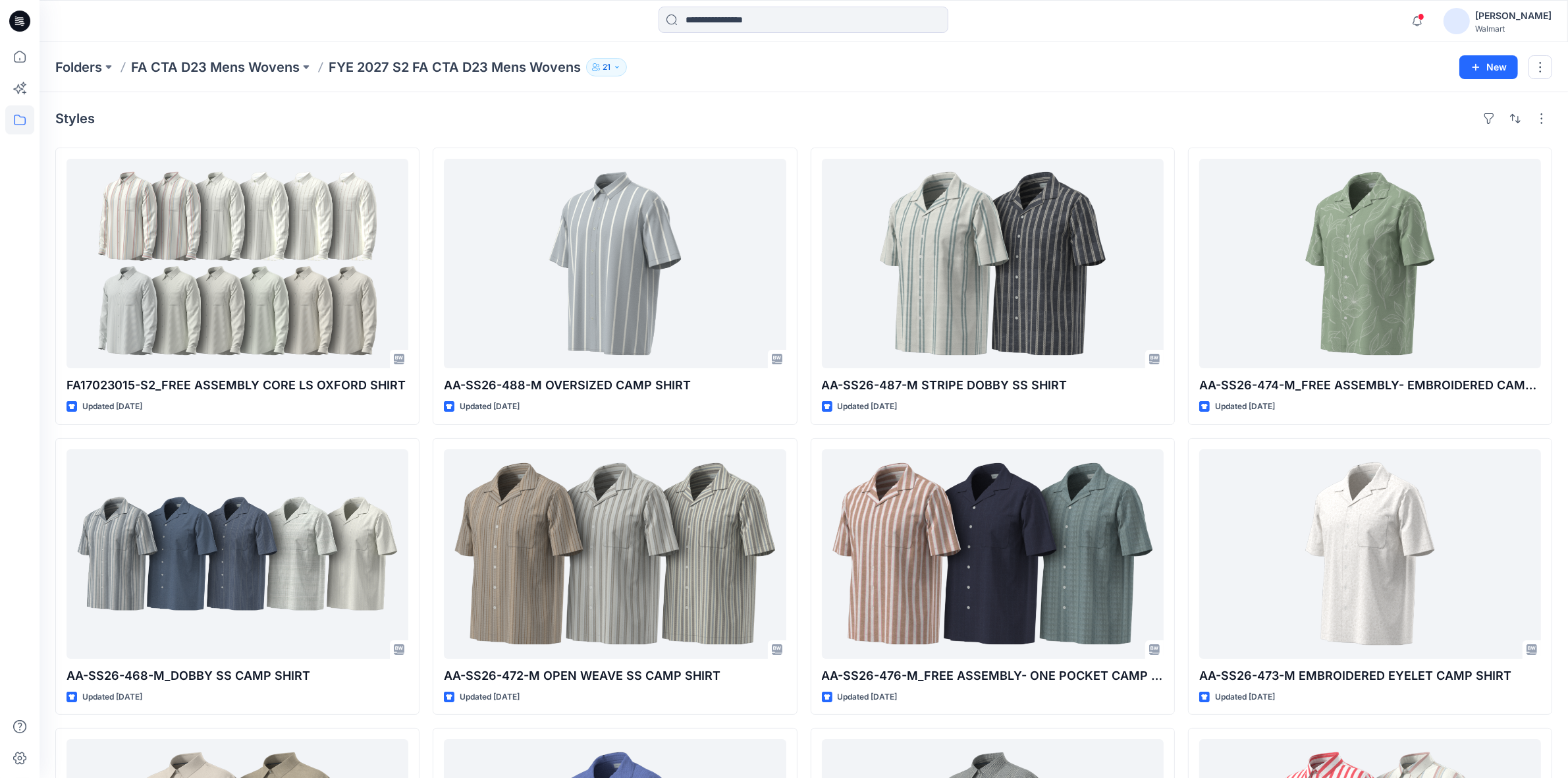
click at [842, 107] on div "Styles FA17023015-S2_FREE ASSEMBLY CORE LS OXFORD SHIRT Updated 3 days ago AA-S…" at bounding box center [803, 701] width 1528 height 1218
click at [563, 16] on div at bounding box center [803, 20] width 764 height 29
click at [699, 91] on div "Folders FA CTA D23 Mens Wovens FYE 2027 S2 FA CTA D23 Mens Wovens 21 New" at bounding box center [803, 67] width 1528 height 50
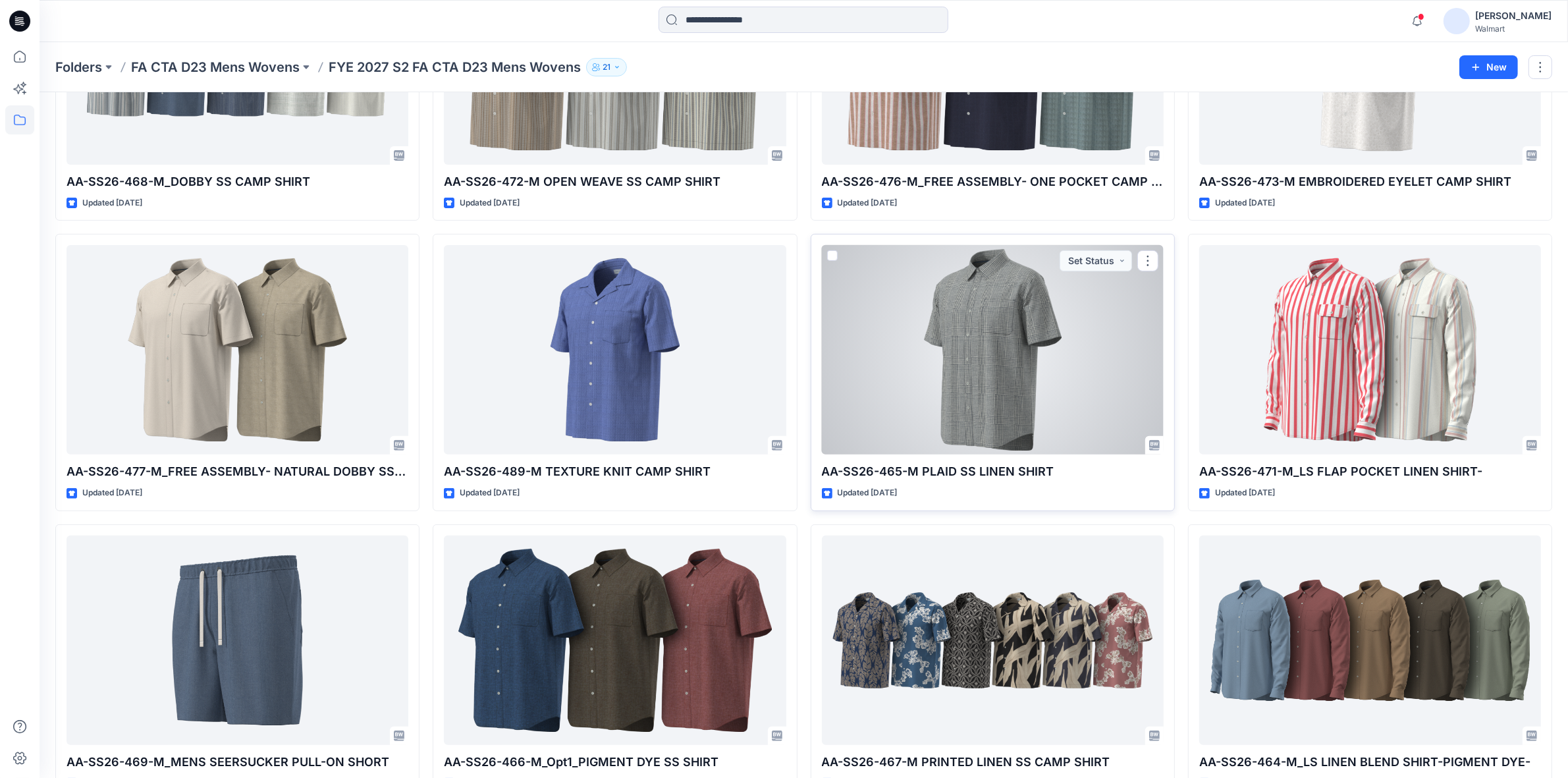
scroll to position [533, 0]
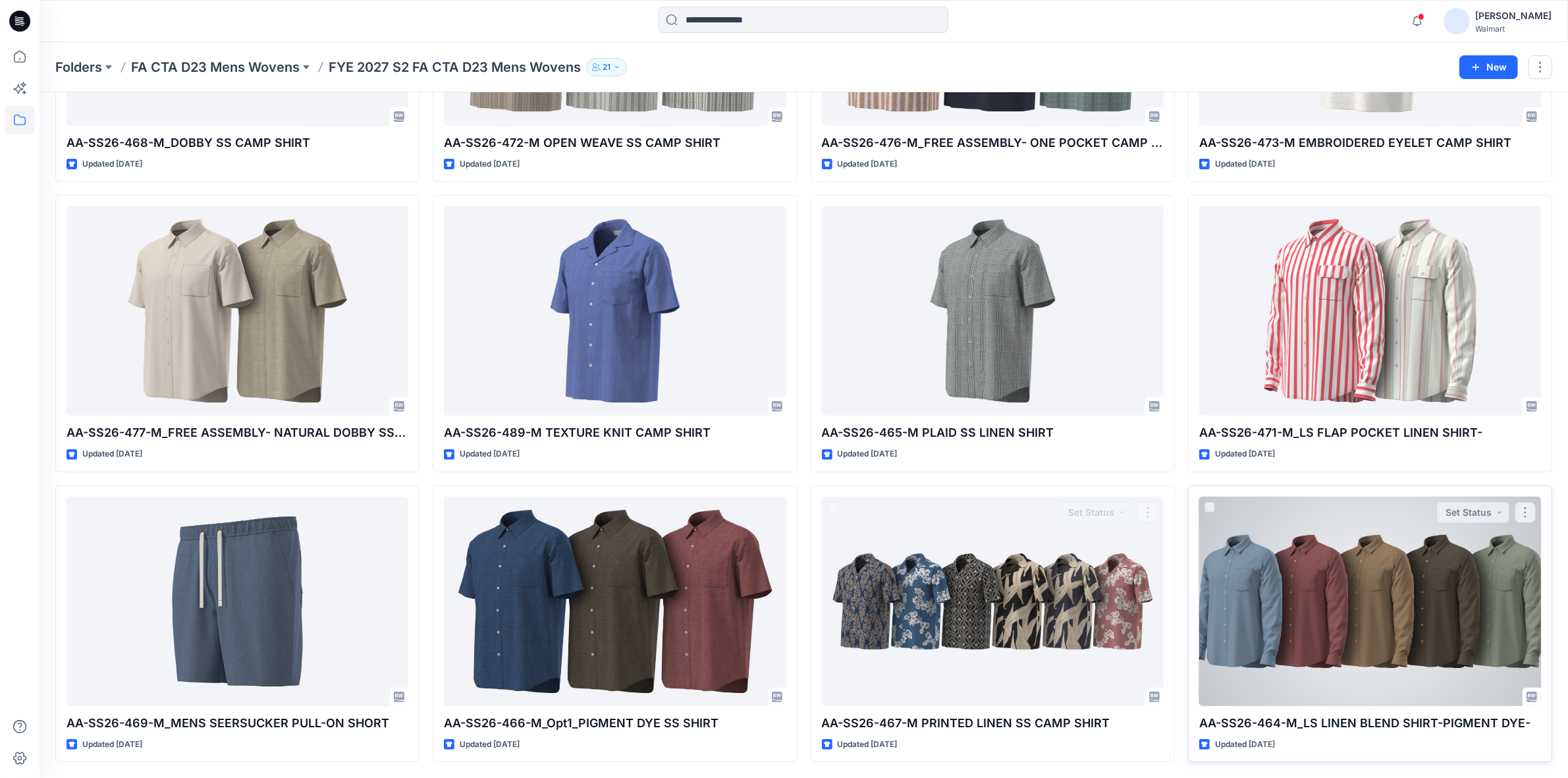
click at [1248, 620] on div at bounding box center [1370, 601] width 342 height 210
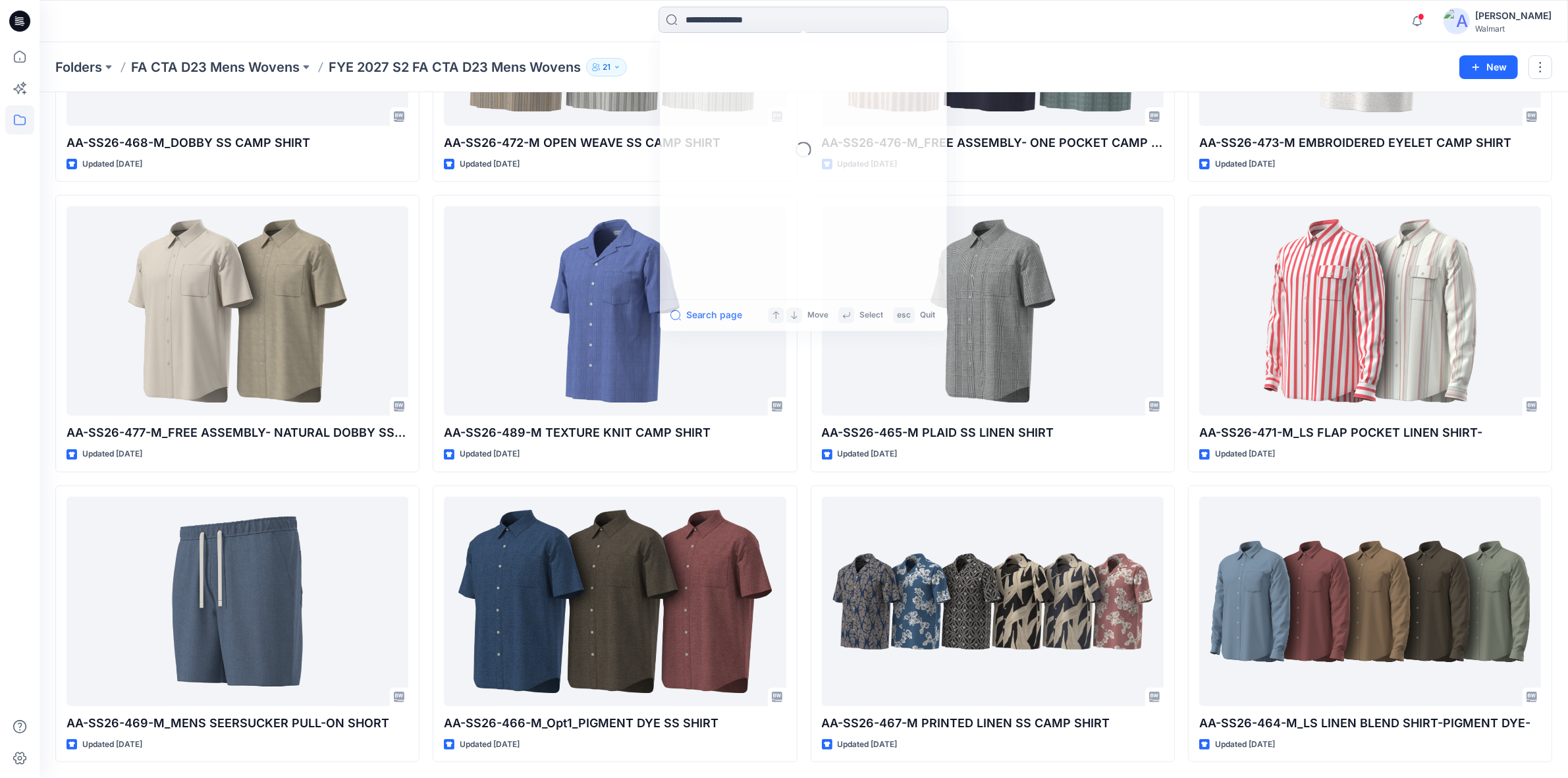
click at [720, 17] on input at bounding box center [803, 19] width 290 height 27
type input "***"
click at [788, 72] on span "LS OVERSHIRT" at bounding box center [782, 72] width 65 height 11
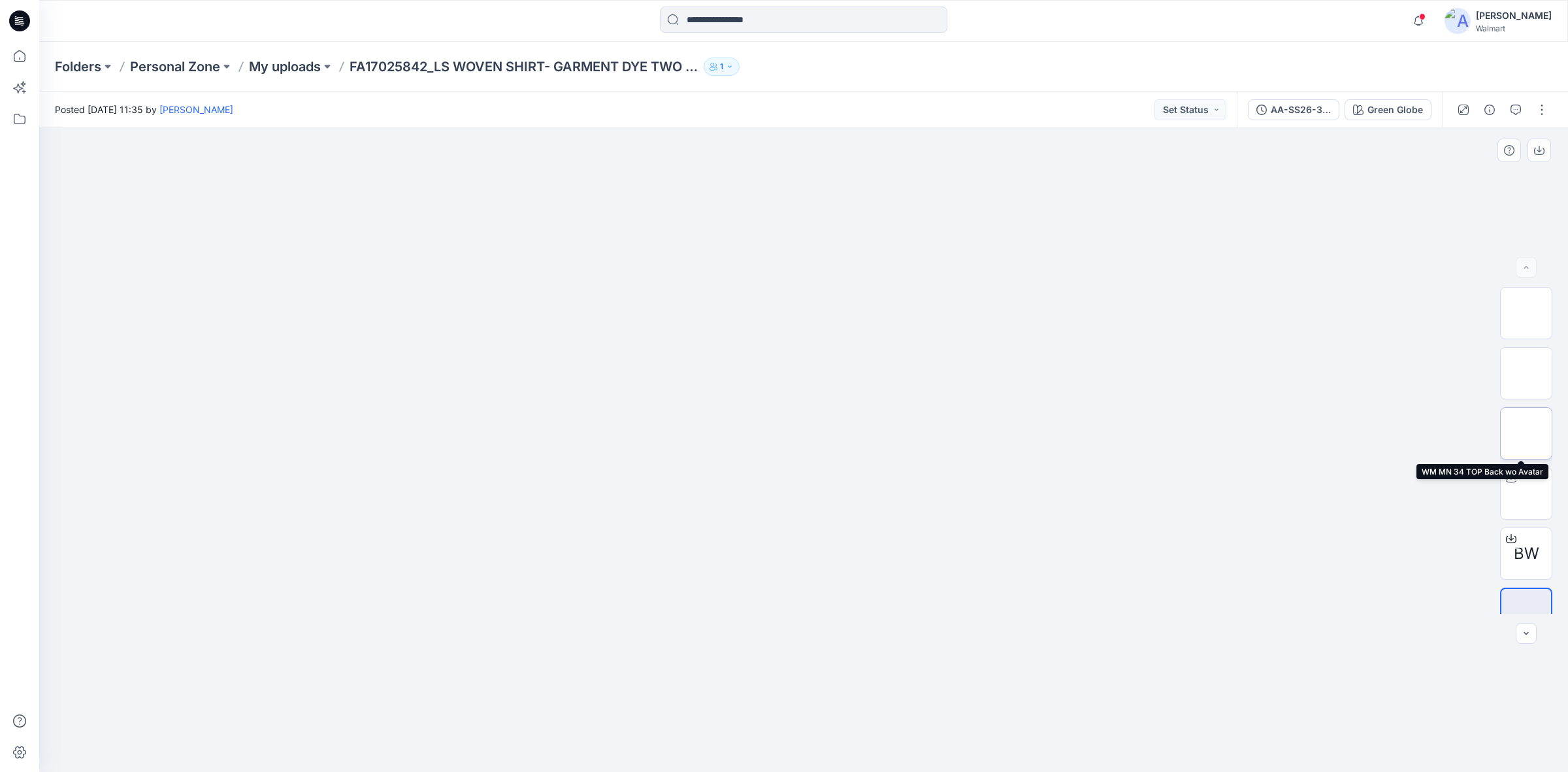
click at [1526, 433] on img at bounding box center [1526, 433] width 0 height 0
click at [742, 17] on input at bounding box center [803, 19] width 288 height 26
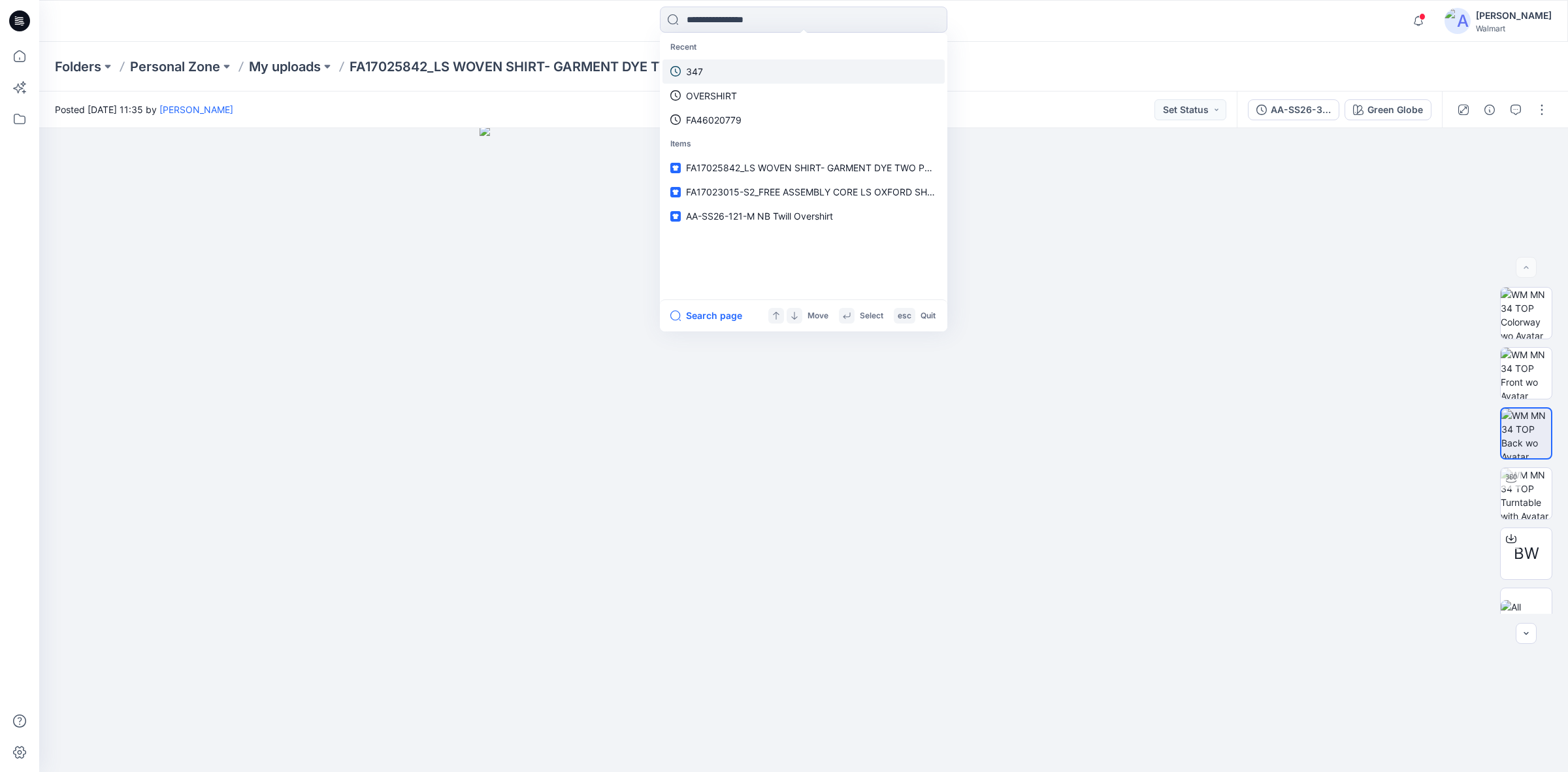
click at [723, 63] on link "347" at bounding box center [803, 71] width 282 height 24
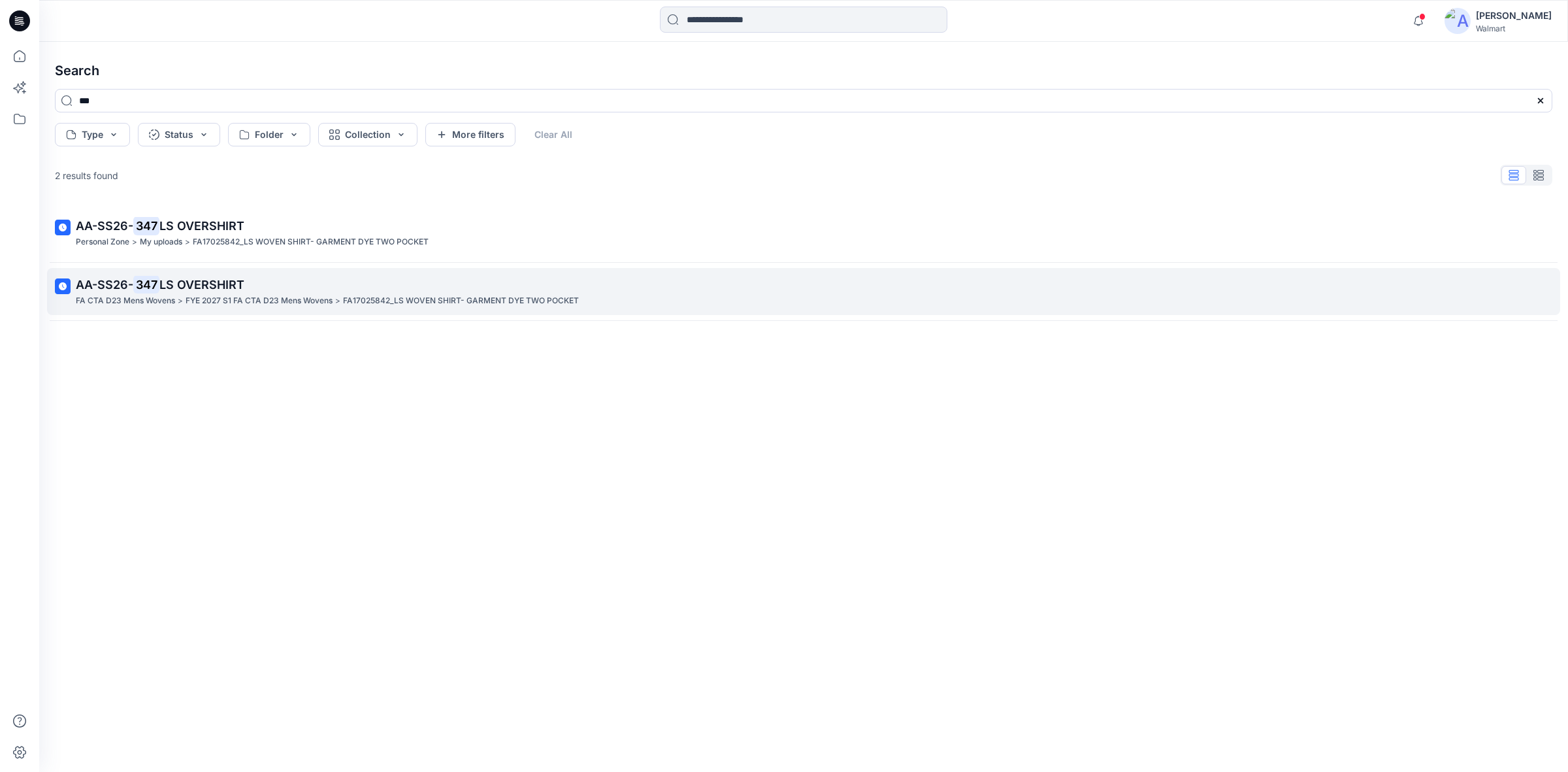
click at [268, 297] on p "FYE 2027 S1 FA CTA D23 Mens Wovens" at bounding box center [259, 301] width 147 height 14
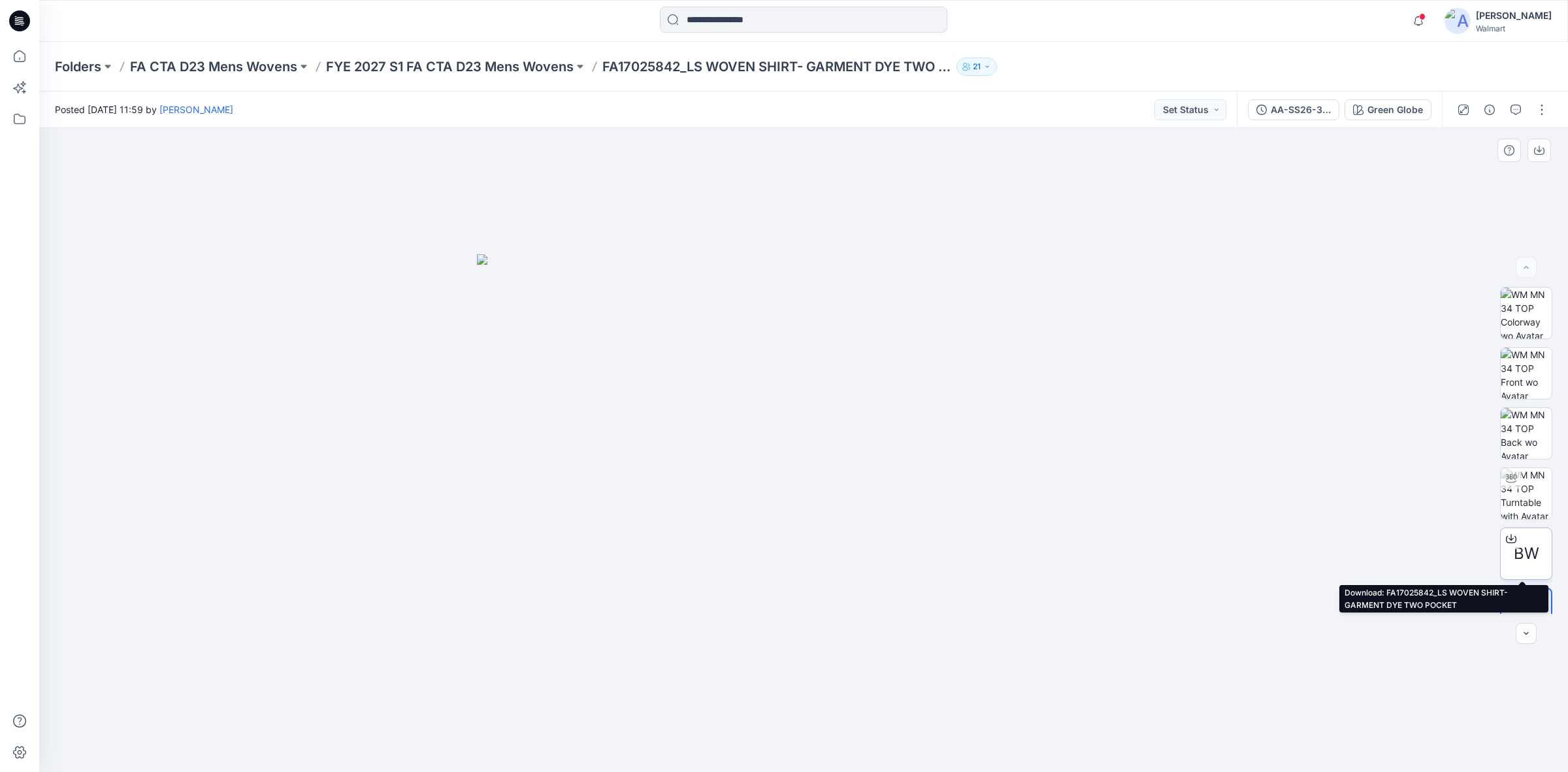
click at [1524, 547] on span "BW" at bounding box center [1526, 553] width 26 height 23
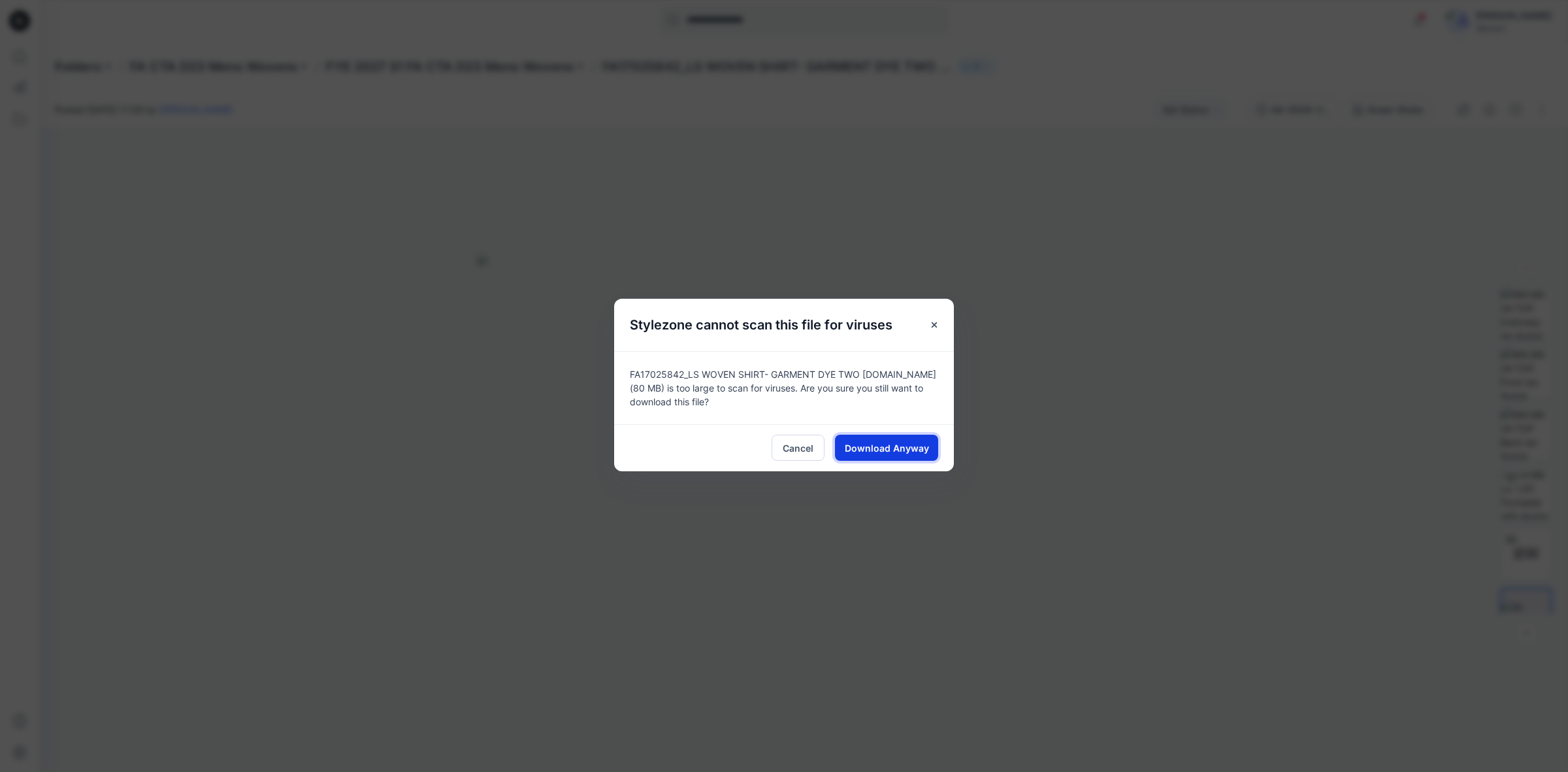
click at [932, 446] on button "Download Anyway" at bounding box center [887, 448] width 104 height 26
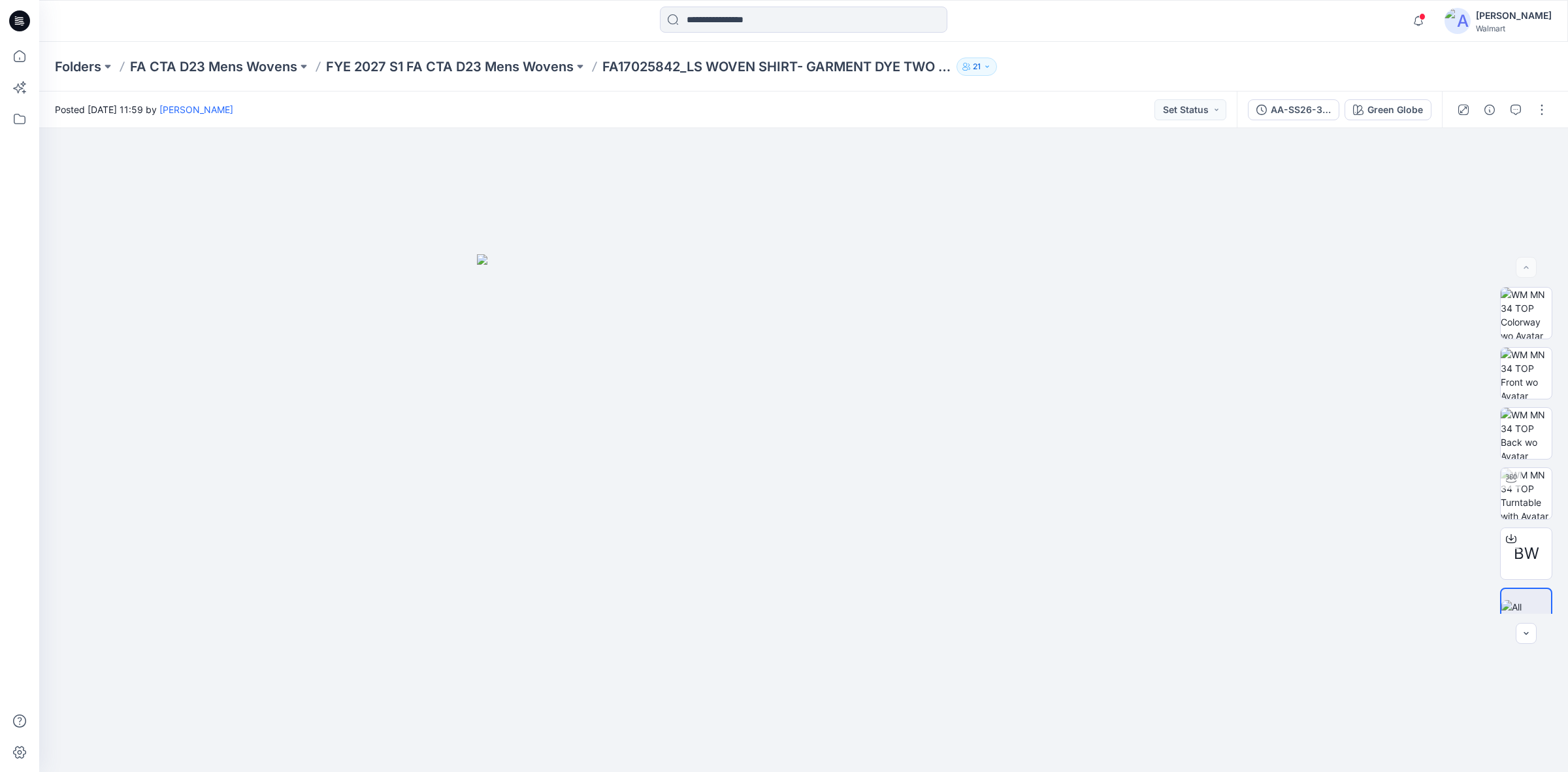
click at [1154, 28] on div at bounding box center [803, 20] width 765 height 29
click at [563, 26] on div at bounding box center [803, 20] width 765 height 29
click at [583, 14] on div at bounding box center [803, 20] width 765 height 29
click at [1081, 53] on div "Folders FA CTA D23 Mens Wovens FYE 2027 S1 FA CTA D23 Mens Wovens FA17025842_LS…" at bounding box center [803, 67] width 1529 height 50
click at [1532, 433] on img at bounding box center [1526, 433] width 51 height 51
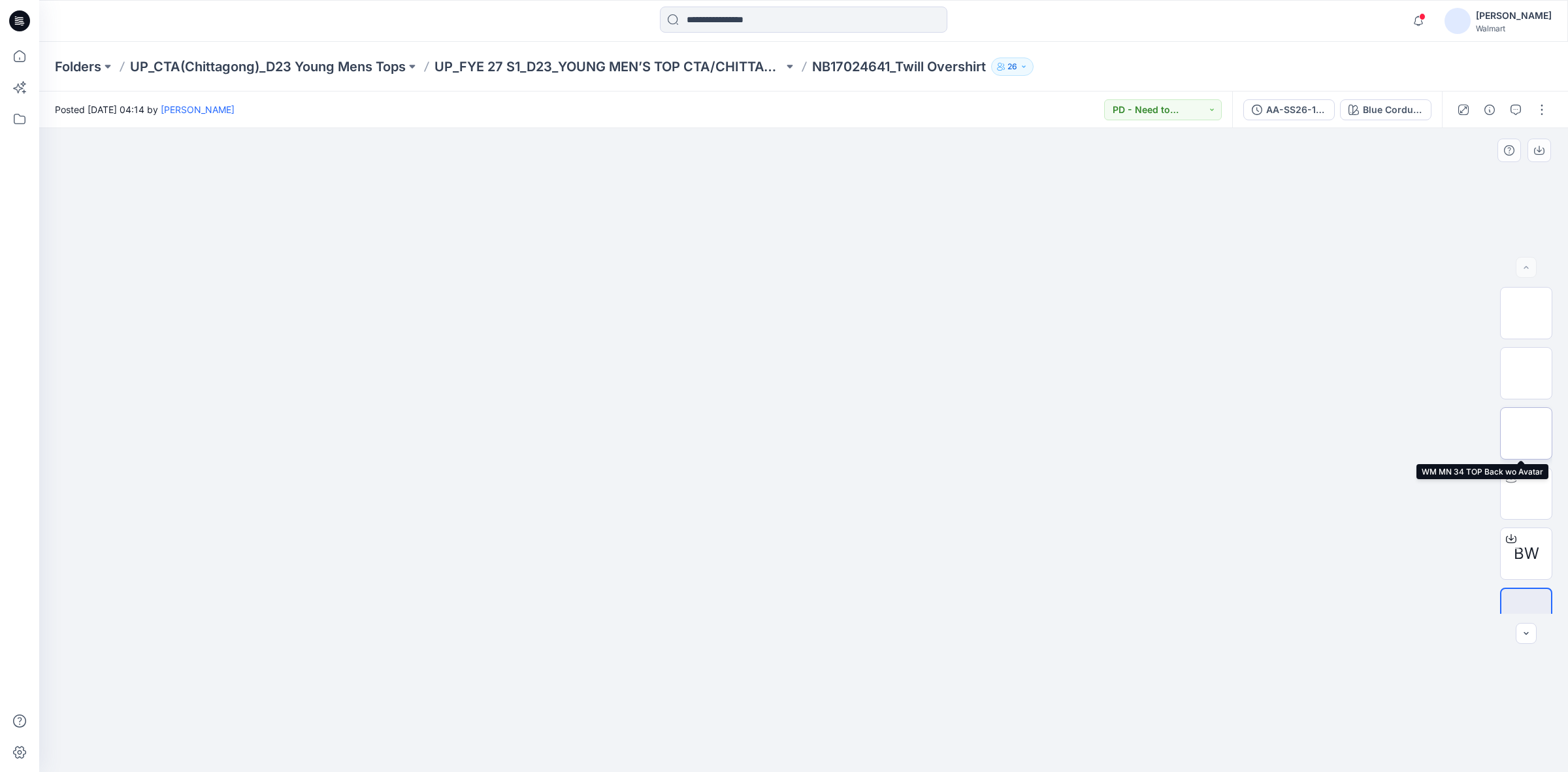
click at [1526, 433] on img at bounding box center [1526, 433] width 0 height 0
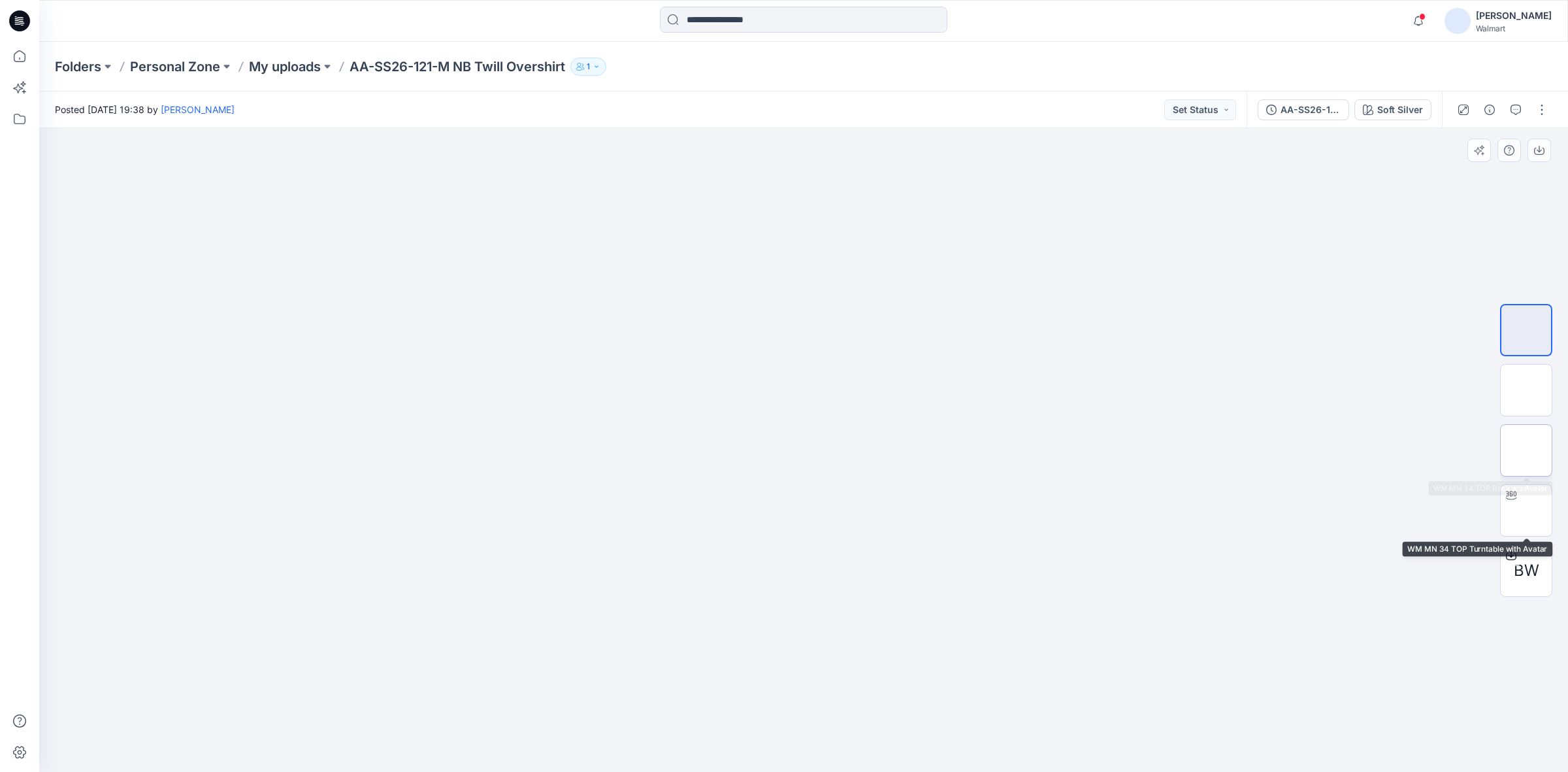
click at [1526, 450] on img at bounding box center [1526, 450] width 0 height 0
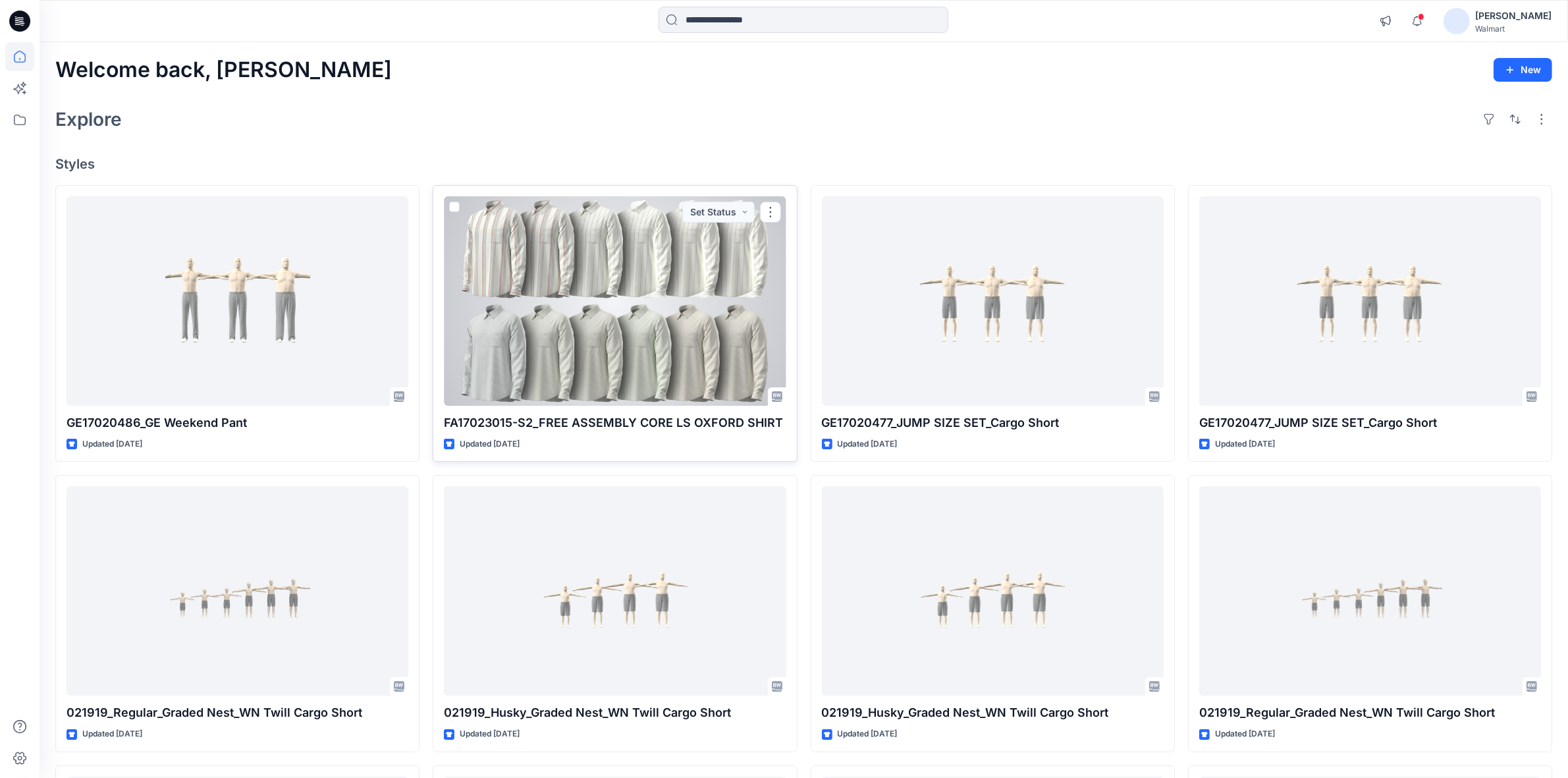
click at [635, 305] on div at bounding box center [615, 301] width 342 height 210
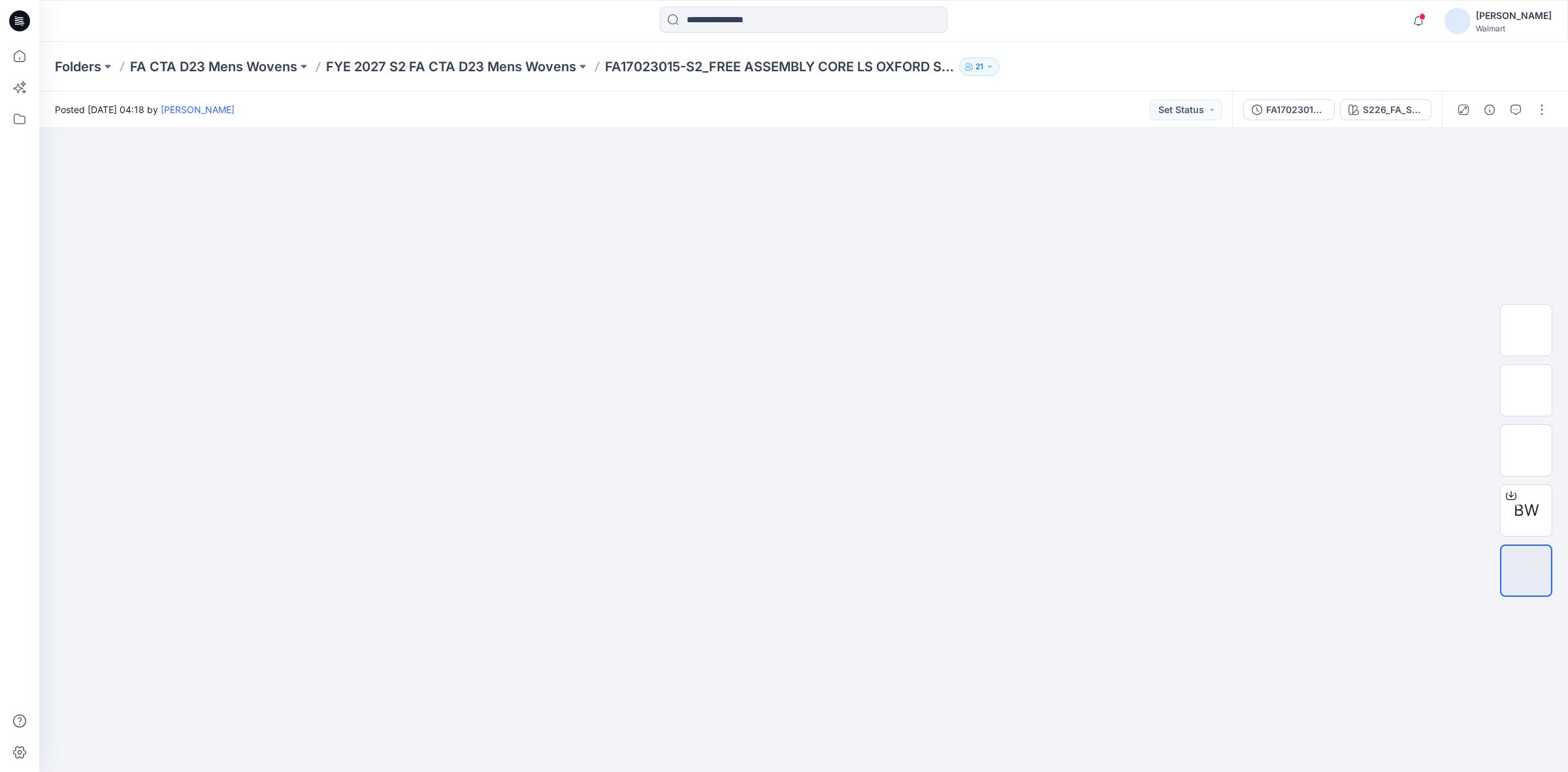
click at [567, 10] on div at bounding box center [803, 20] width 765 height 29
click at [1154, 21] on div at bounding box center [803, 20] width 765 height 29
